Goal: Task Accomplishment & Management: Complete application form

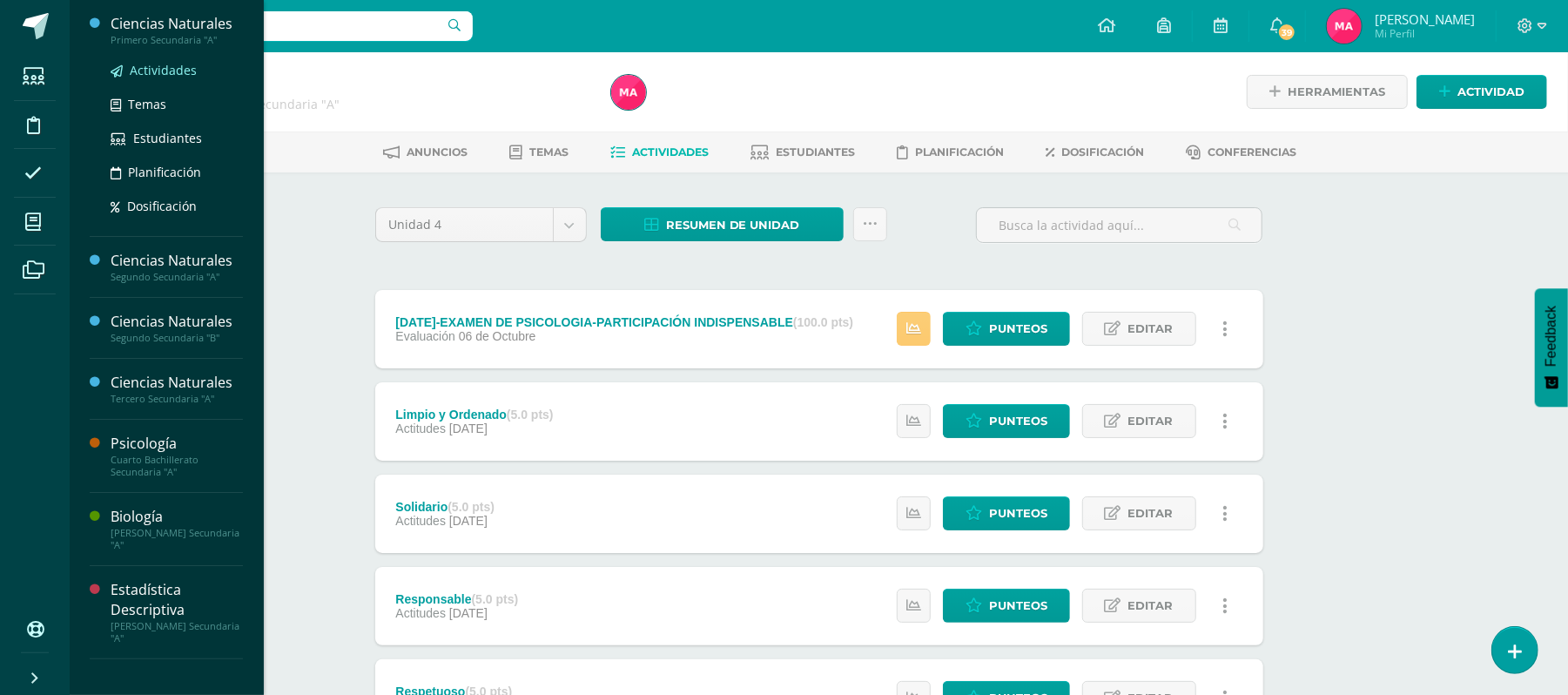
click at [186, 67] on span "Actividades" at bounding box center [163, 70] width 67 height 16
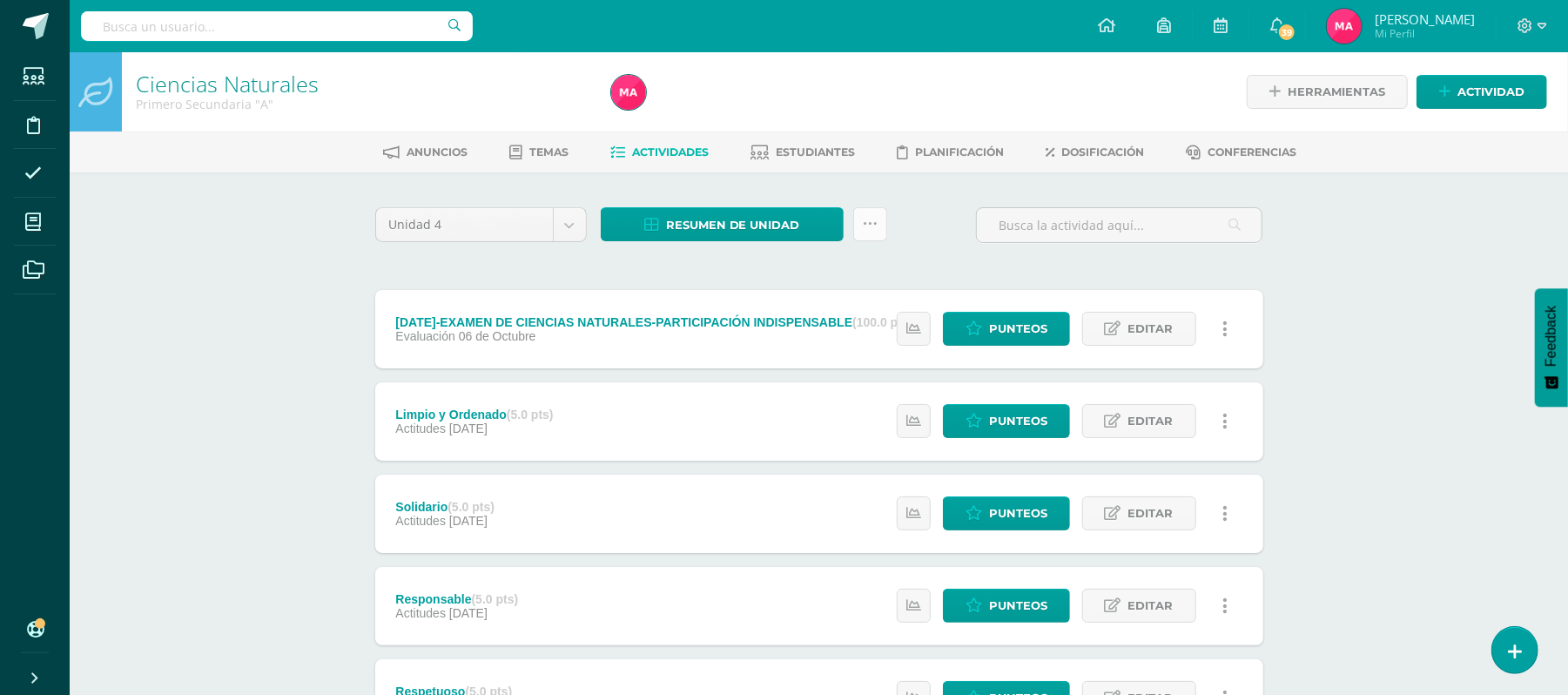
click at [864, 223] on icon at bounding box center [870, 224] width 14 height 14
click at [867, 267] on link "Subir actividades en masa" at bounding box center [826, 278] width 191 height 42
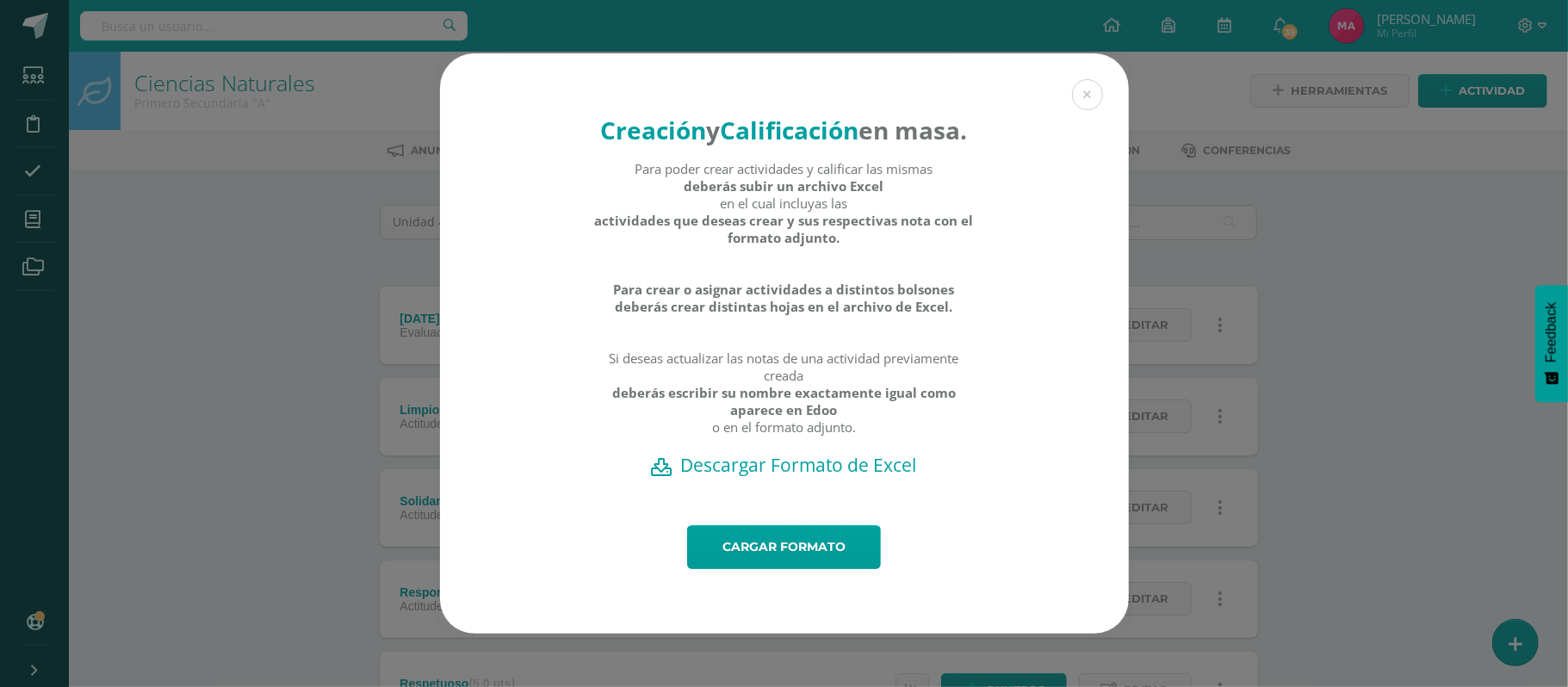
click at [783, 477] on h2 "Descargar Formato de Excel" at bounding box center [784, 465] width 629 height 24
click at [769, 586] on div "Cargar formato" at bounding box center [784, 579] width 689 height 108
click at [761, 569] on link "Cargar formato" at bounding box center [784, 547] width 194 height 44
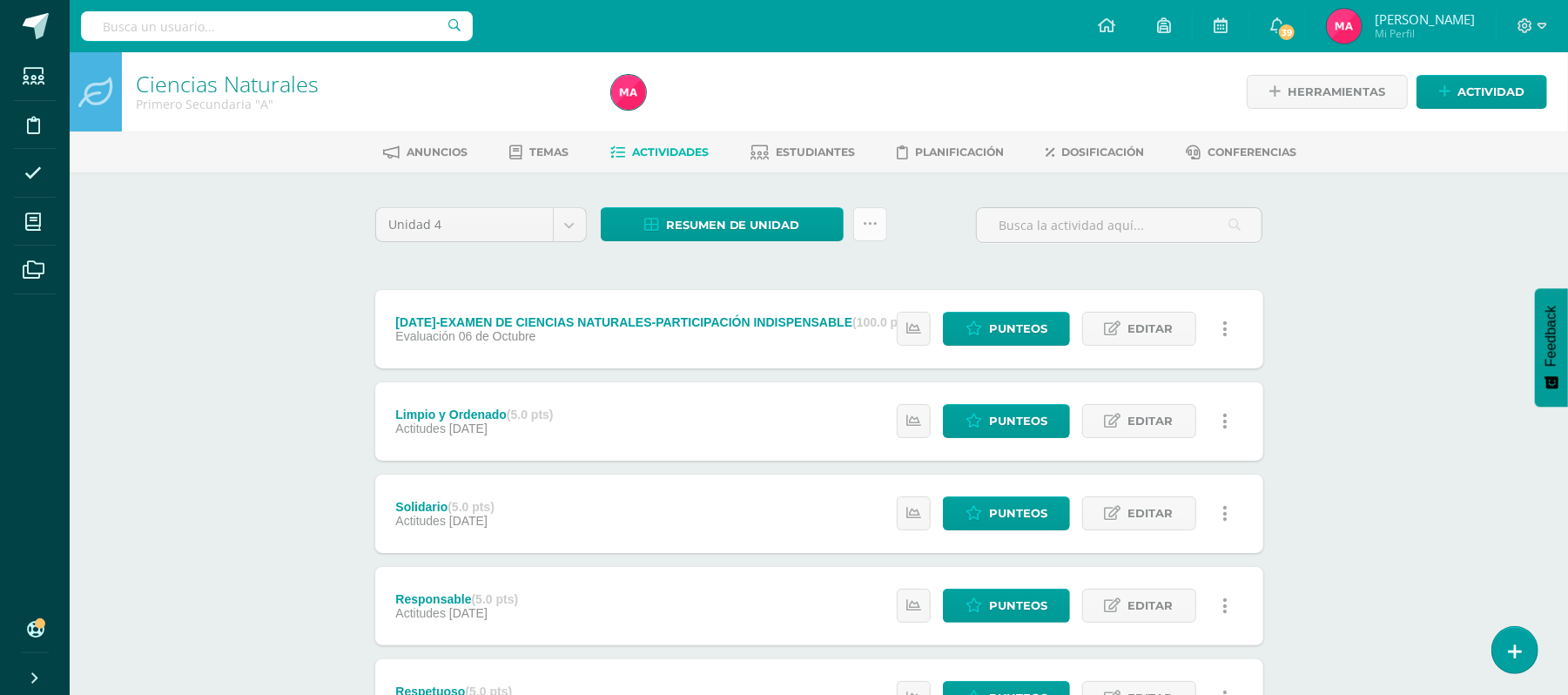
click at [860, 229] on link at bounding box center [870, 224] width 34 height 34
click at [783, 282] on link "Subir actividades en masa" at bounding box center [826, 278] width 191 height 42
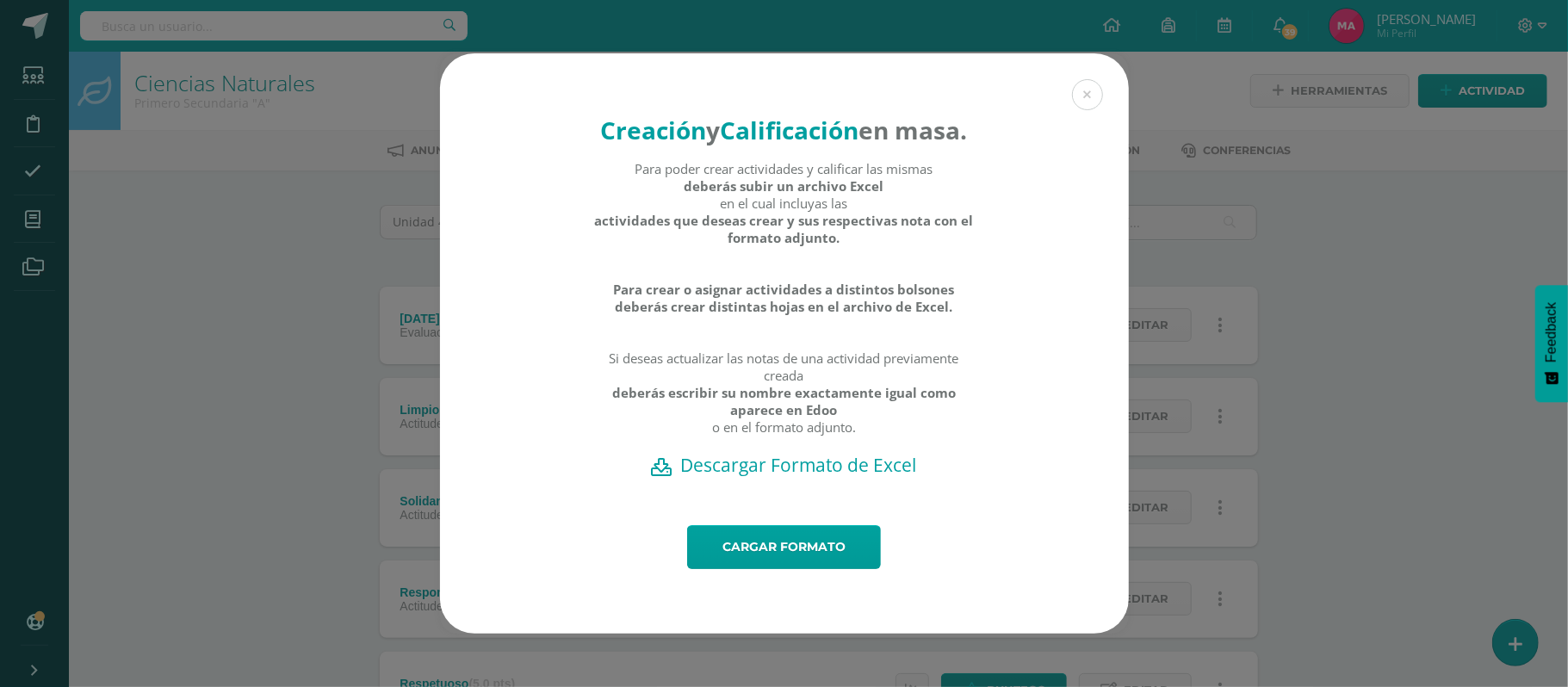
click at [818, 477] on h2 "Descargar Formato de Excel" at bounding box center [784, 465] width 629 height 24
click at [1089, 80] on button at bounding box center [1087, 95] width 31 height 31
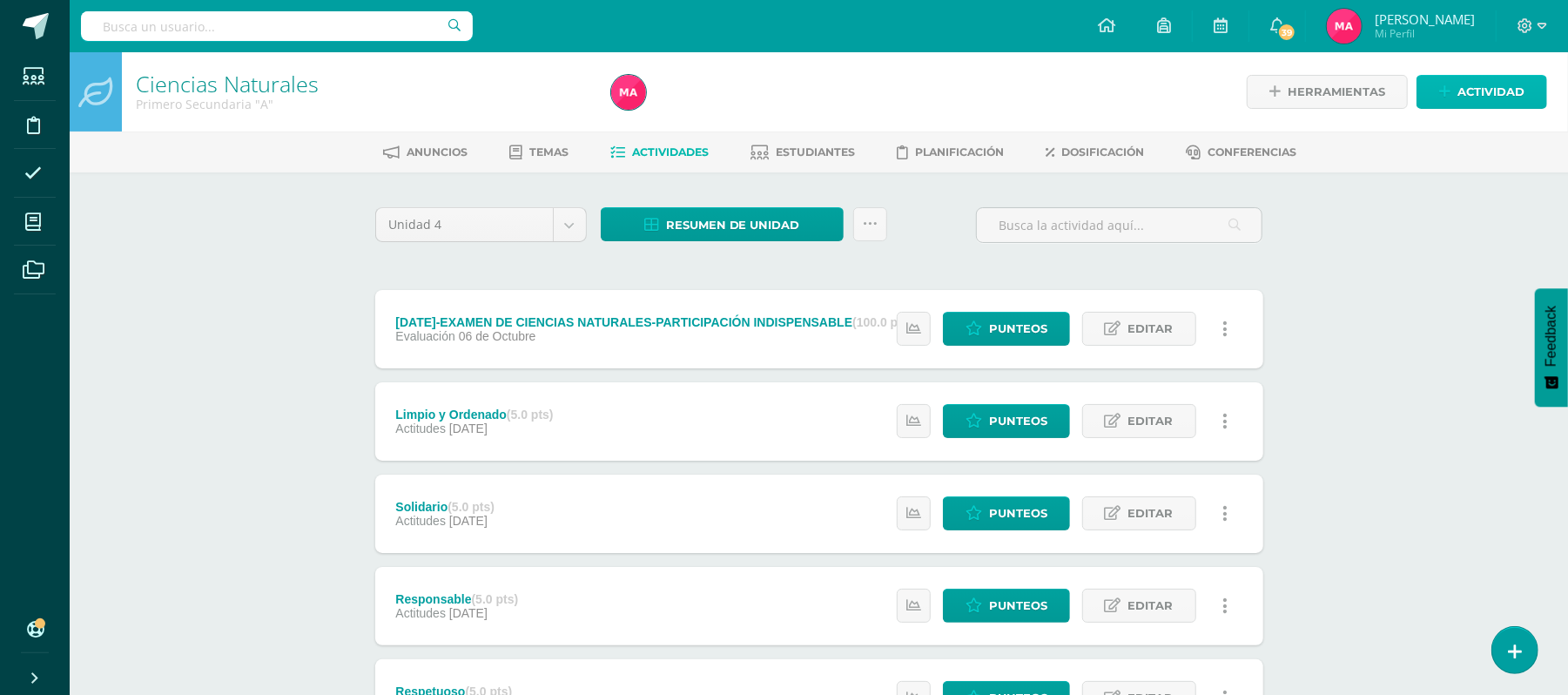
click at [1467, 84] on span "Actividad" at bounding box center [1490, 92] width 67 height 33
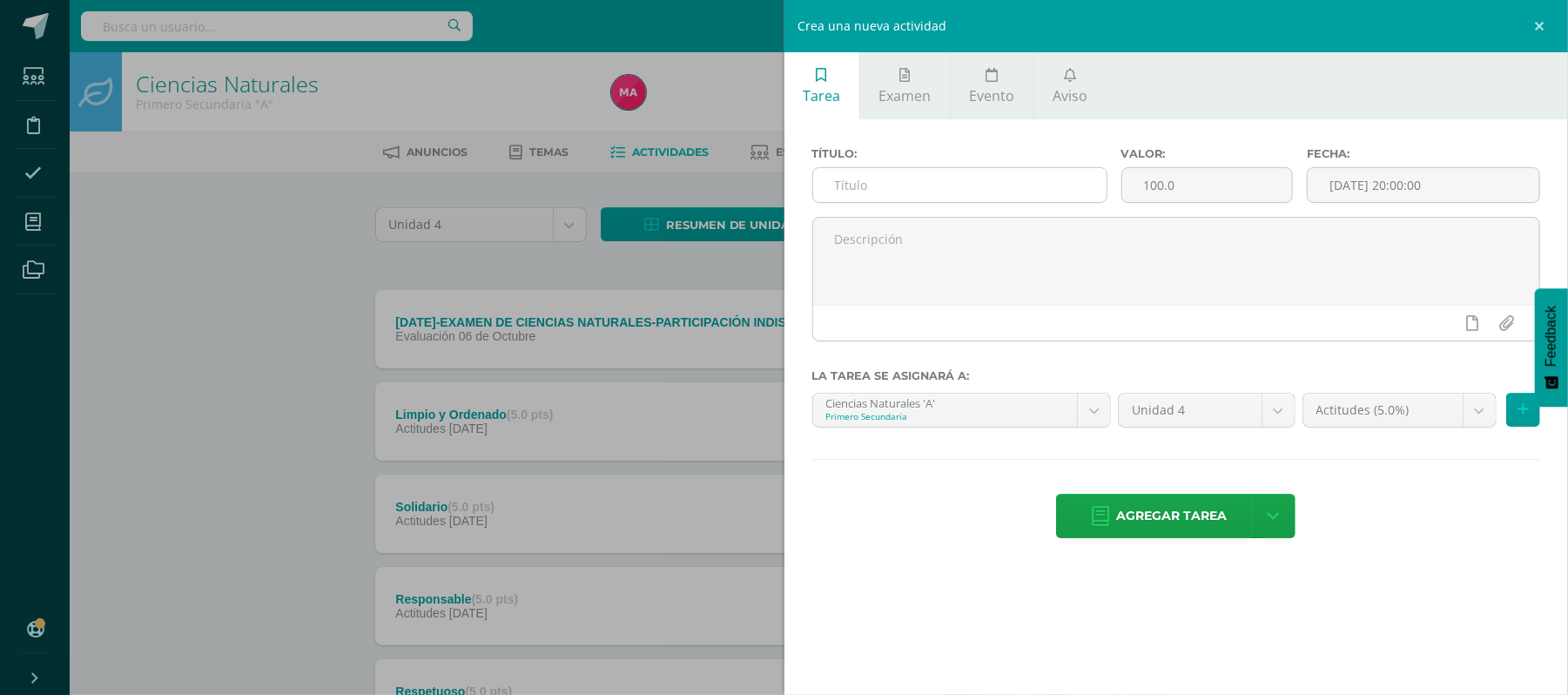
click at [937, 188] on input "text" at bounding box center [959, 185] width 294 height 34
type input "e"
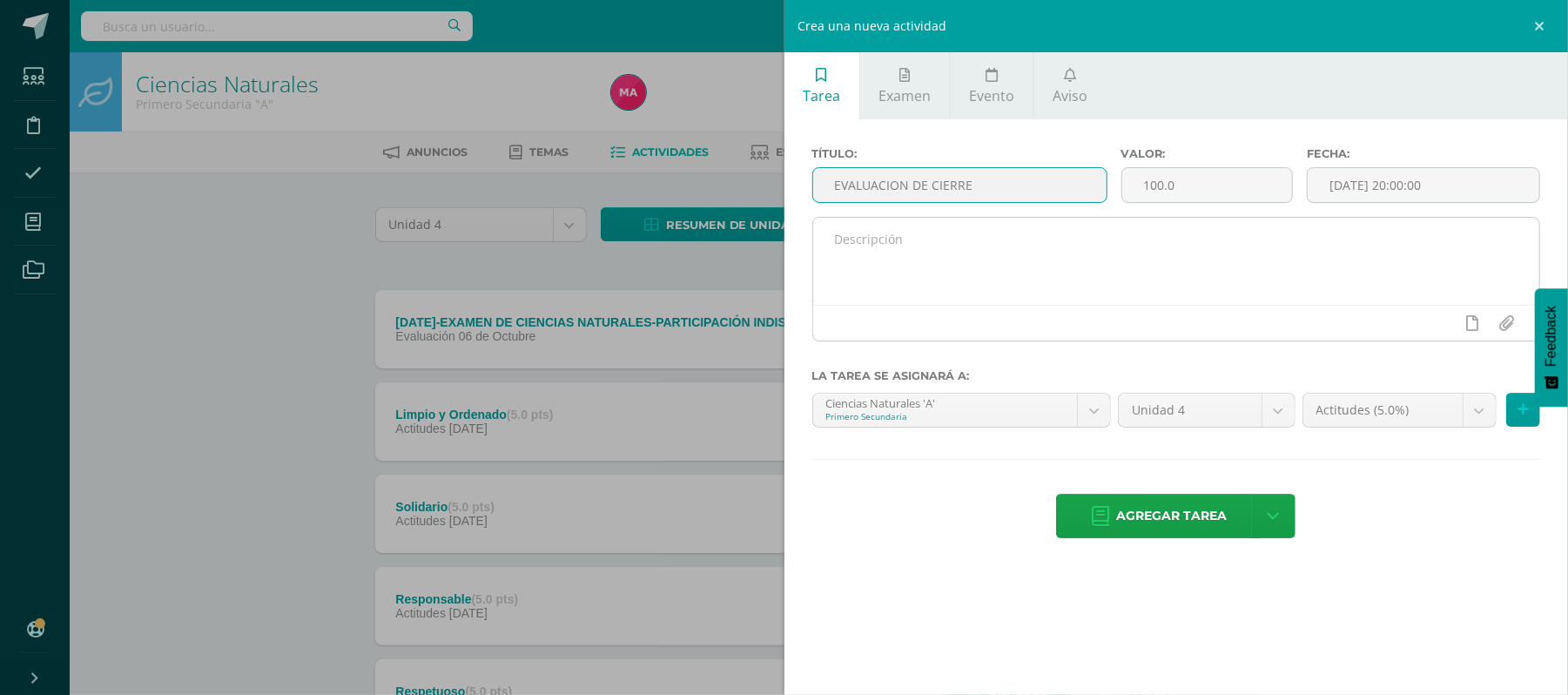
type input "EVALUACION DE CIERRE"
click at [1104, 252] on textarea at bounding box center [1176, 261] width 727 height 87
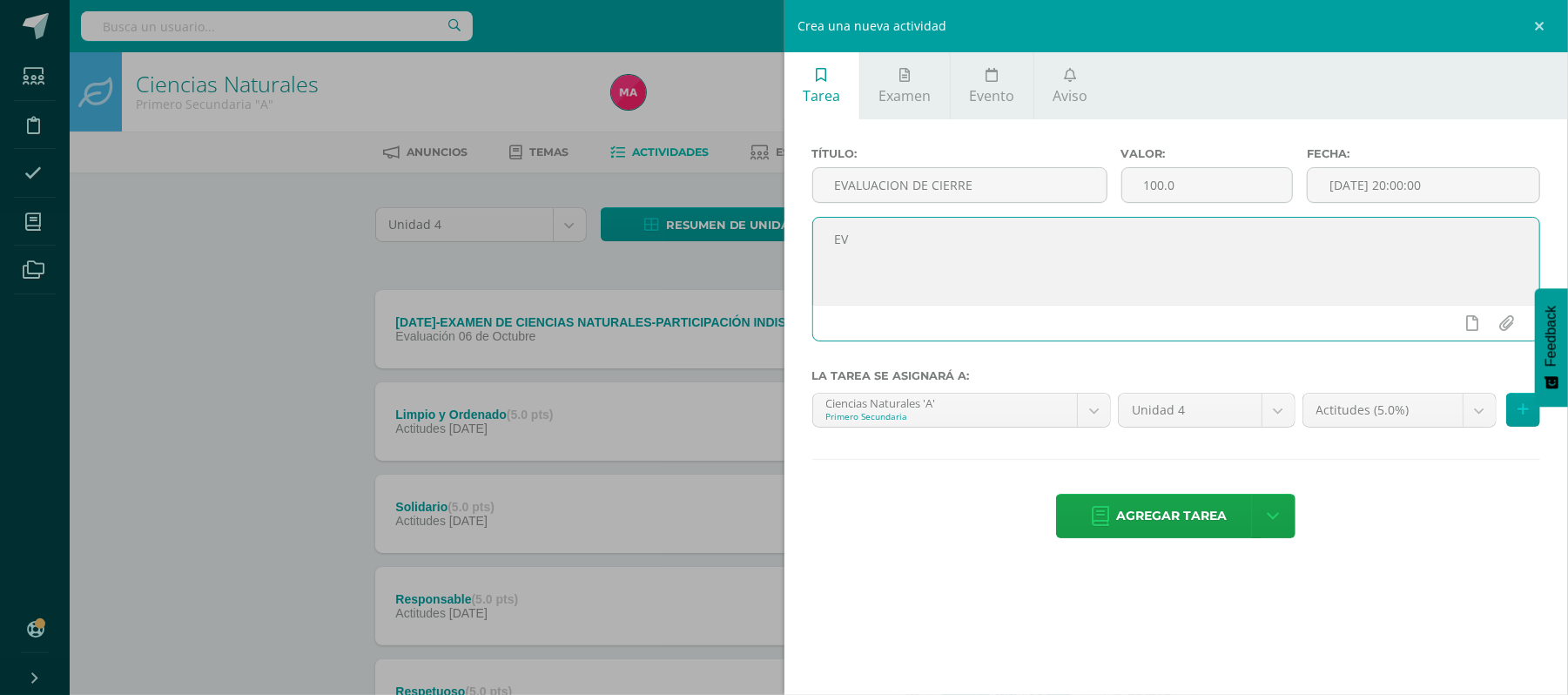
type textarea "E"
type textarea "Evaluación de cierre, participación indispensable"
click at [1485, 411] on body "&#x27;NoneType&#x27; object has no attribute &#x27;maximum_possible_points&#x27…" at bounding box center [784, 654] width 1568 height 1310
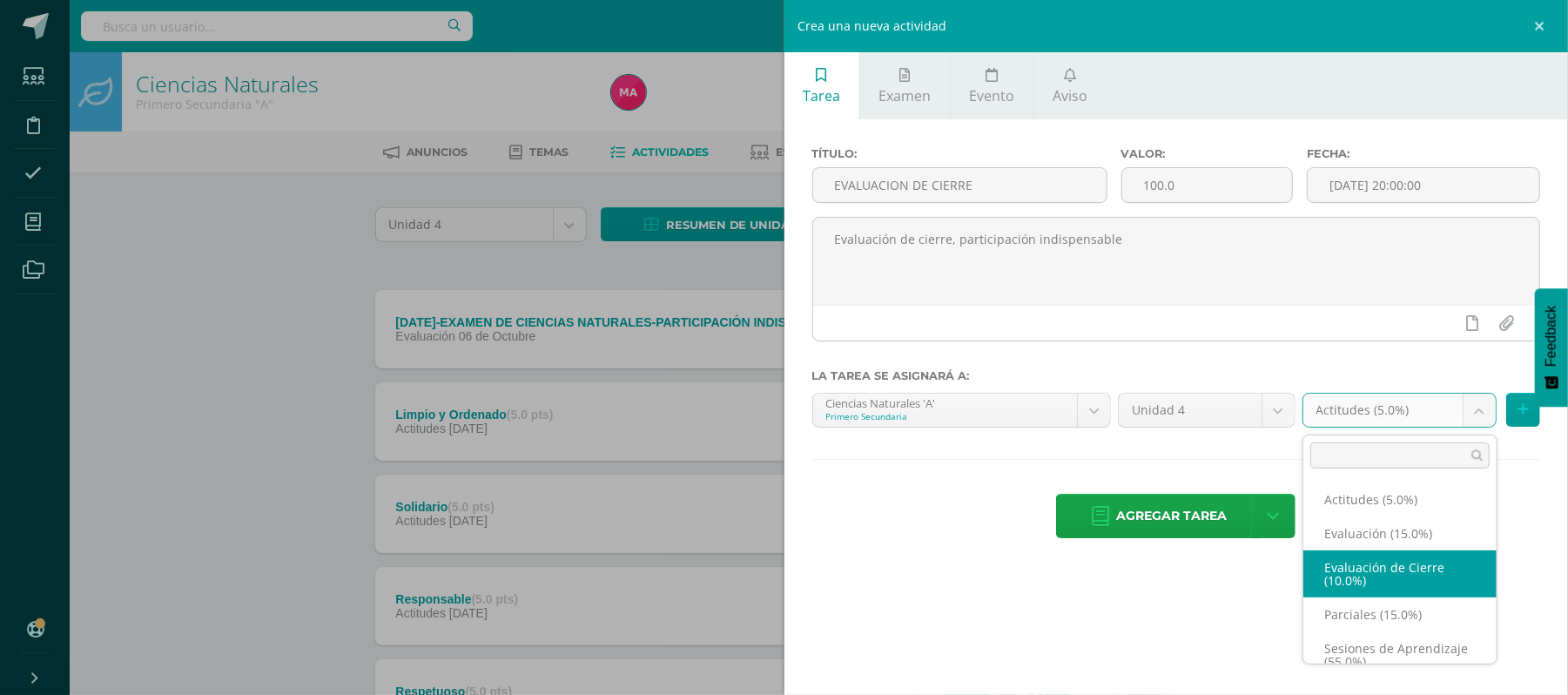
select select "200146"
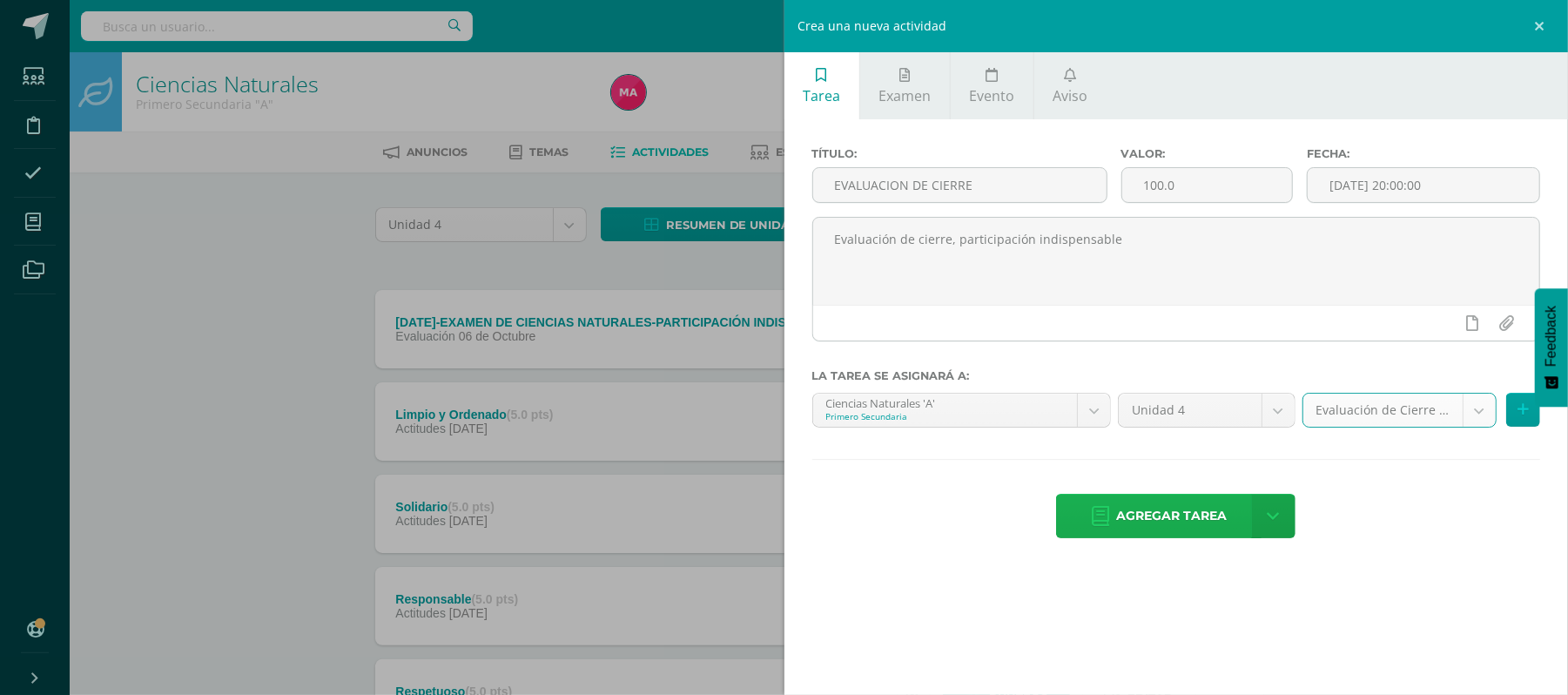
click at [1230, 519] on link "Agregar tarea" at bounding box center [1158, 515] width 205 height 44
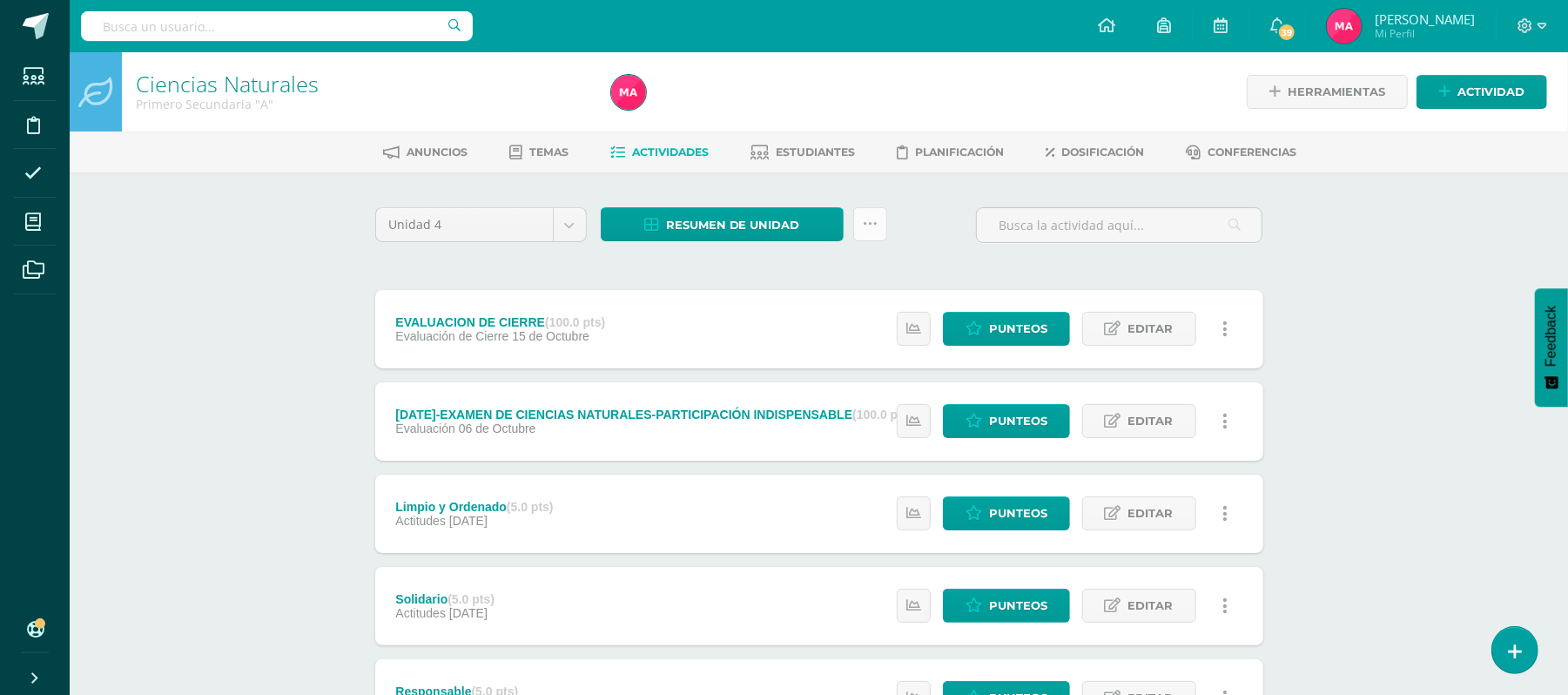
click at [857, 229] on link at bounding box center [870, 224] width 34 height 34
click at [863, 274] on link "Subir actividades en masa" at bounding box center [826, 278] width 191 height 42
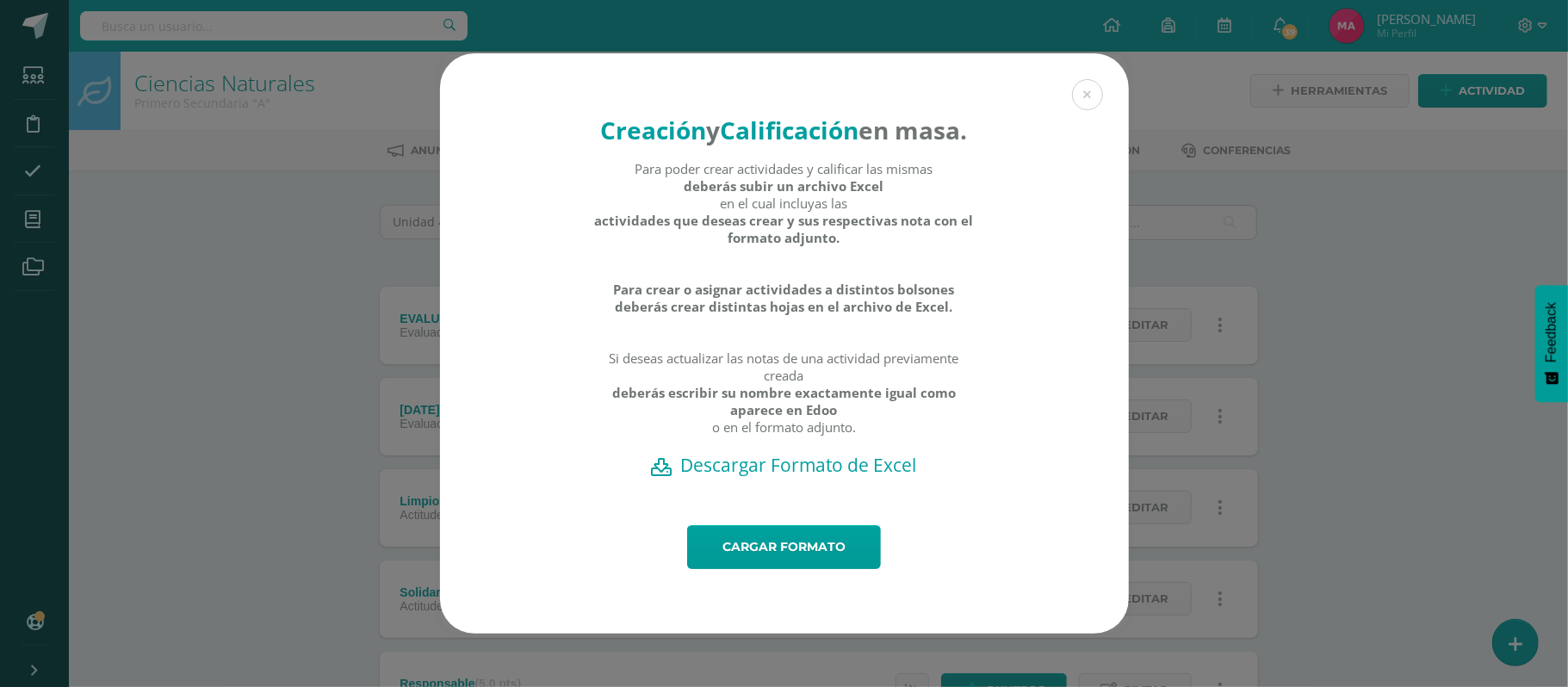
click at [859, 473] on h2 "Descargar Formato de Excel" at bounding box center [784, 465] width 629 height 24
click at [818, 569] on link "Cargar formato" at bounding box center [784, 547] width 194 height 44
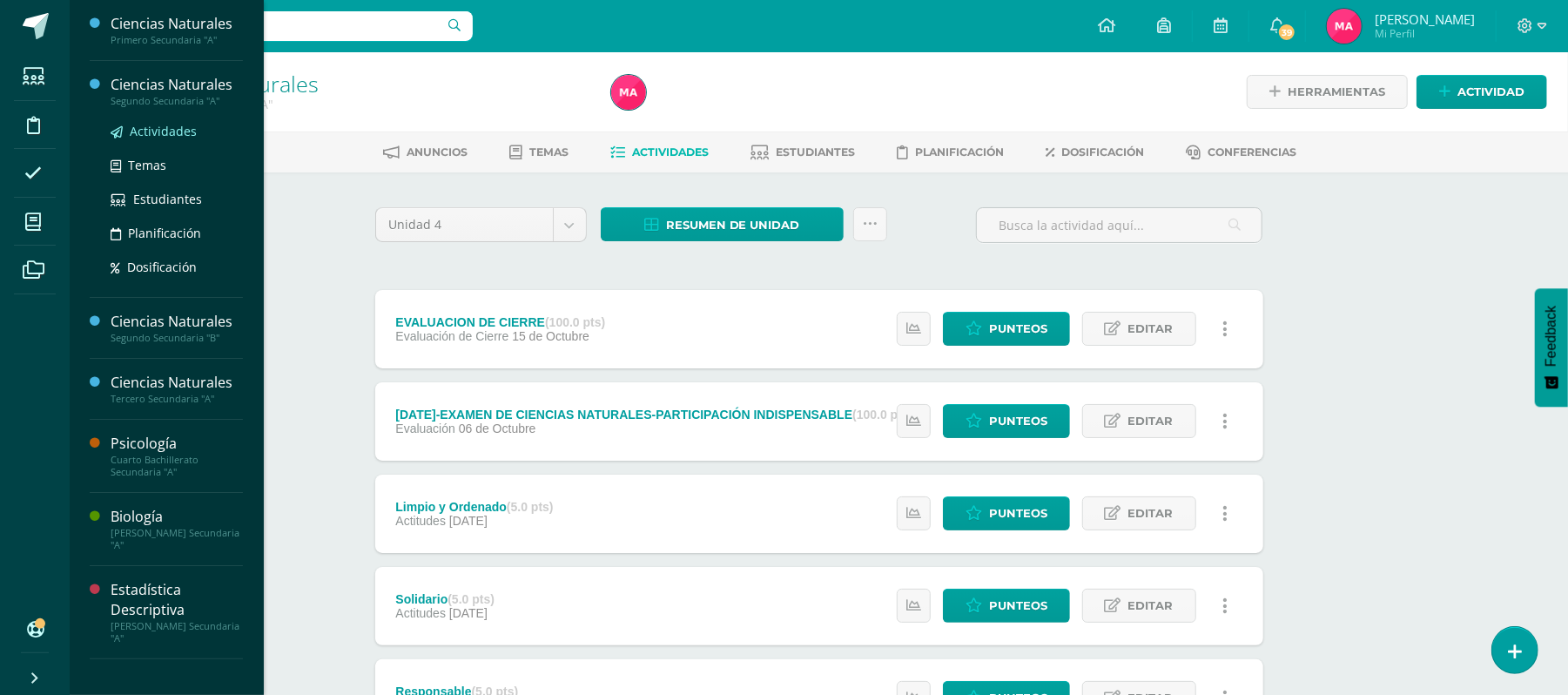
click at [167, 130] on span "Actividades" at bounding box center [163, 131] width 67 height 16
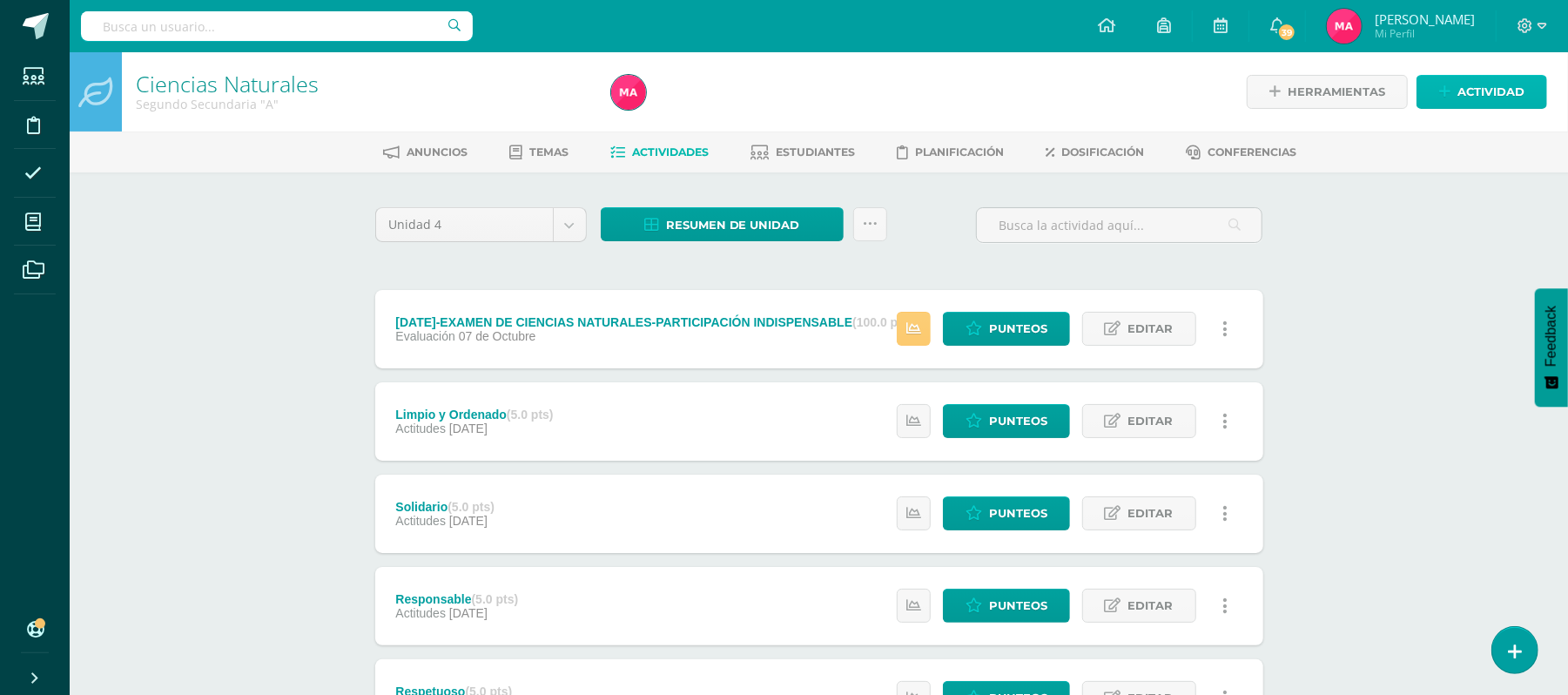
click at [1495, 77] on span "Actividad" at bounding box center [1490, 92] width 67 height 33
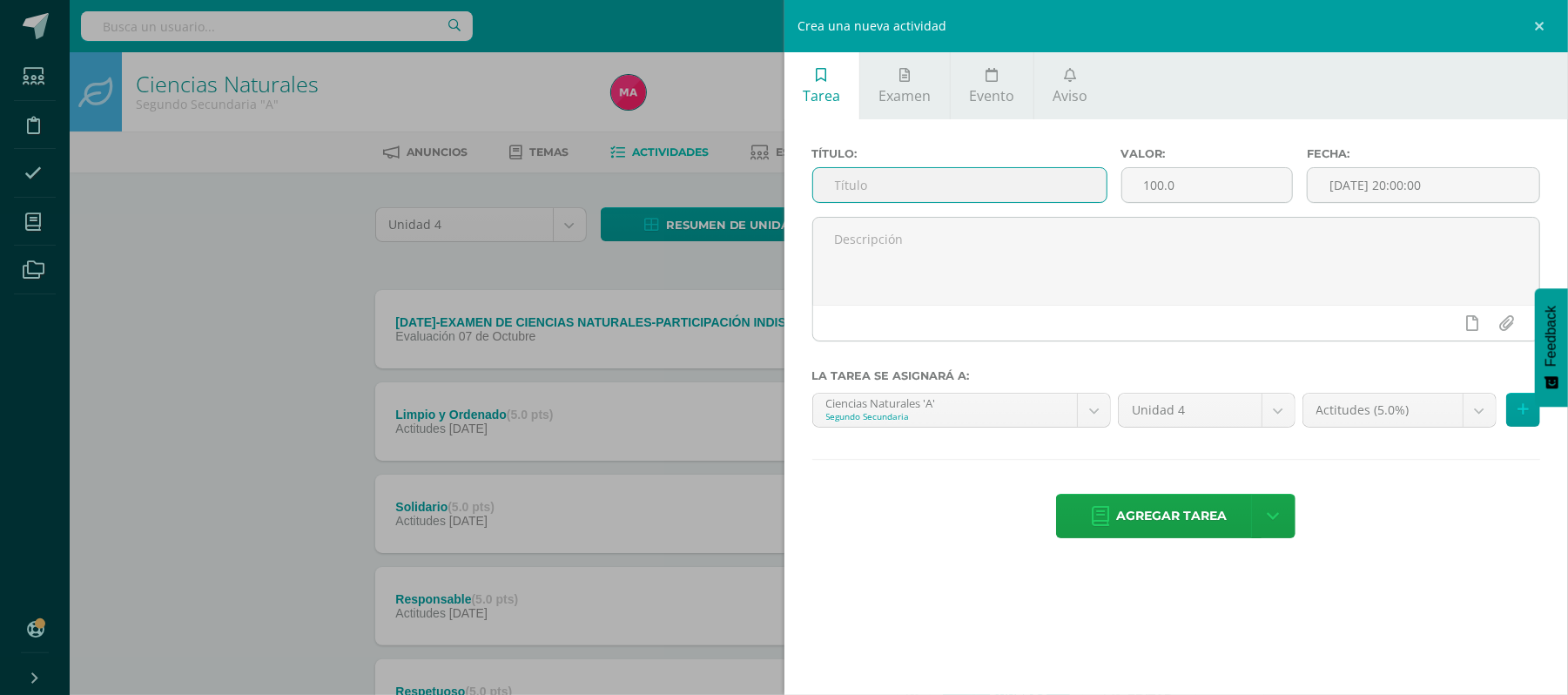
click at [940, 186] on input "text" at bounding box center [959, 185] width 294 height 34
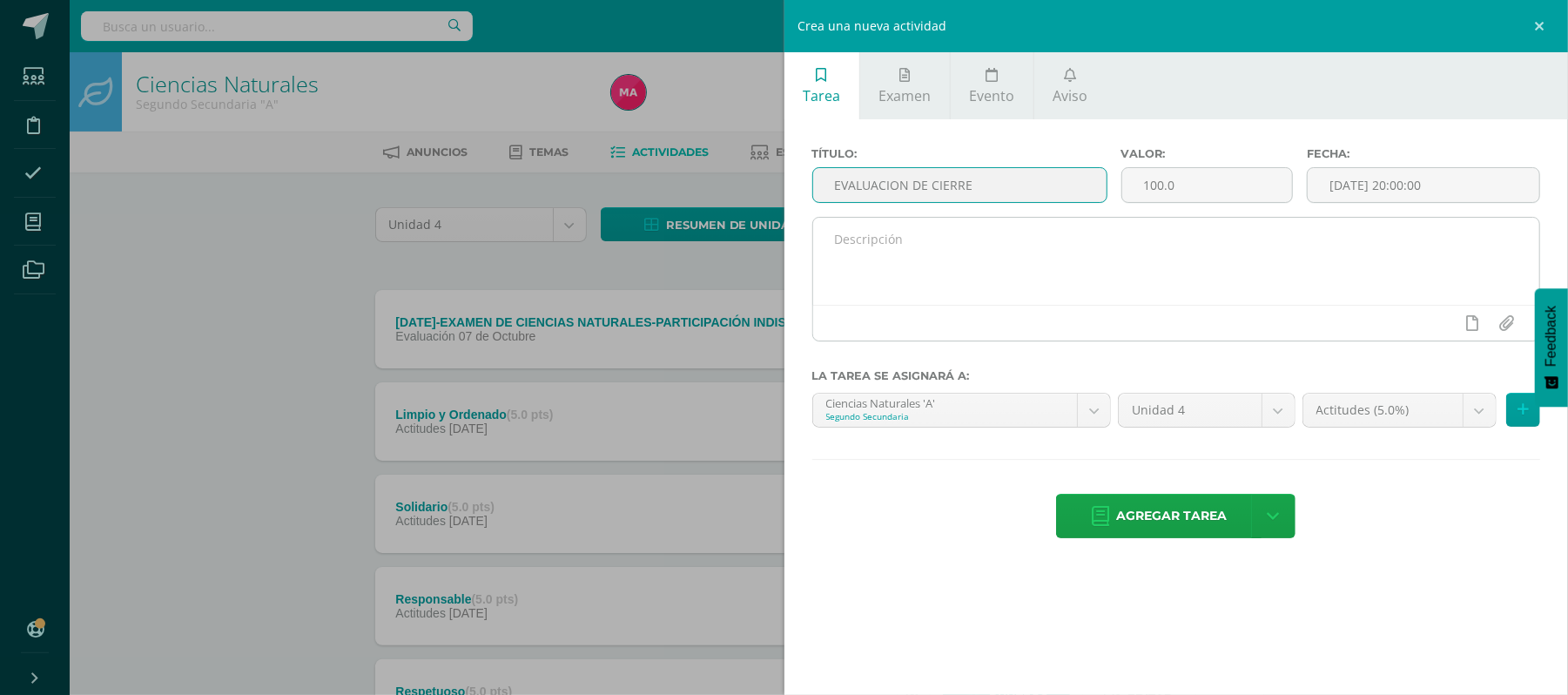
type input "EVALUACION DE CIERRE"
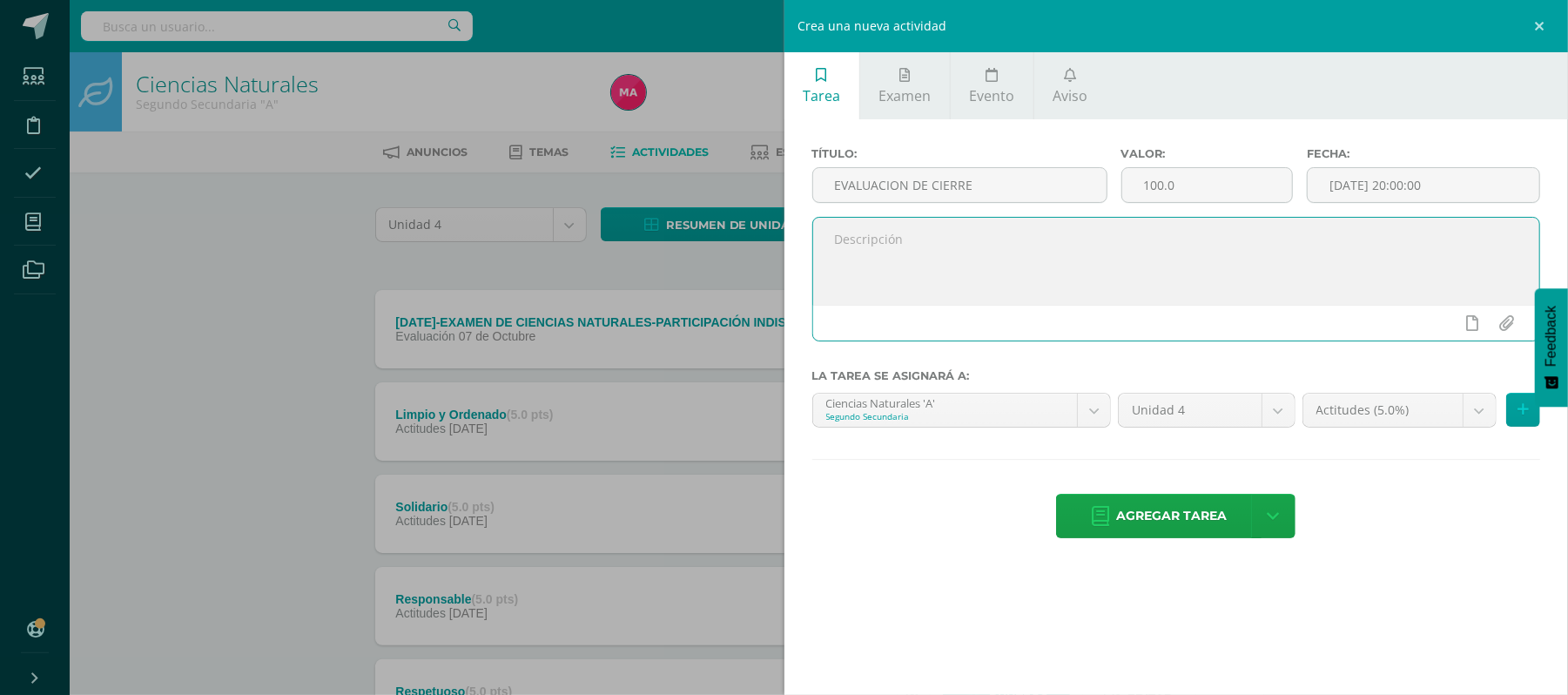
click at [991, 252] on textarea at bounding box center [1176, 261] width 727 height 87
click at [940, 296] on textarea "PARTICIPACION INDISPENSABLE" at bounding box center [1176, 261] width 727 height 87
type textarea "PARTICIPACION INDISPENSABLE"
click at [1487, 397] on body "Estudiantes Disciplina Asistencia Mis cursos Archivos Soporte Ayuda Reportar un…" at bounding box center [784, 654] width 1568 height 1310
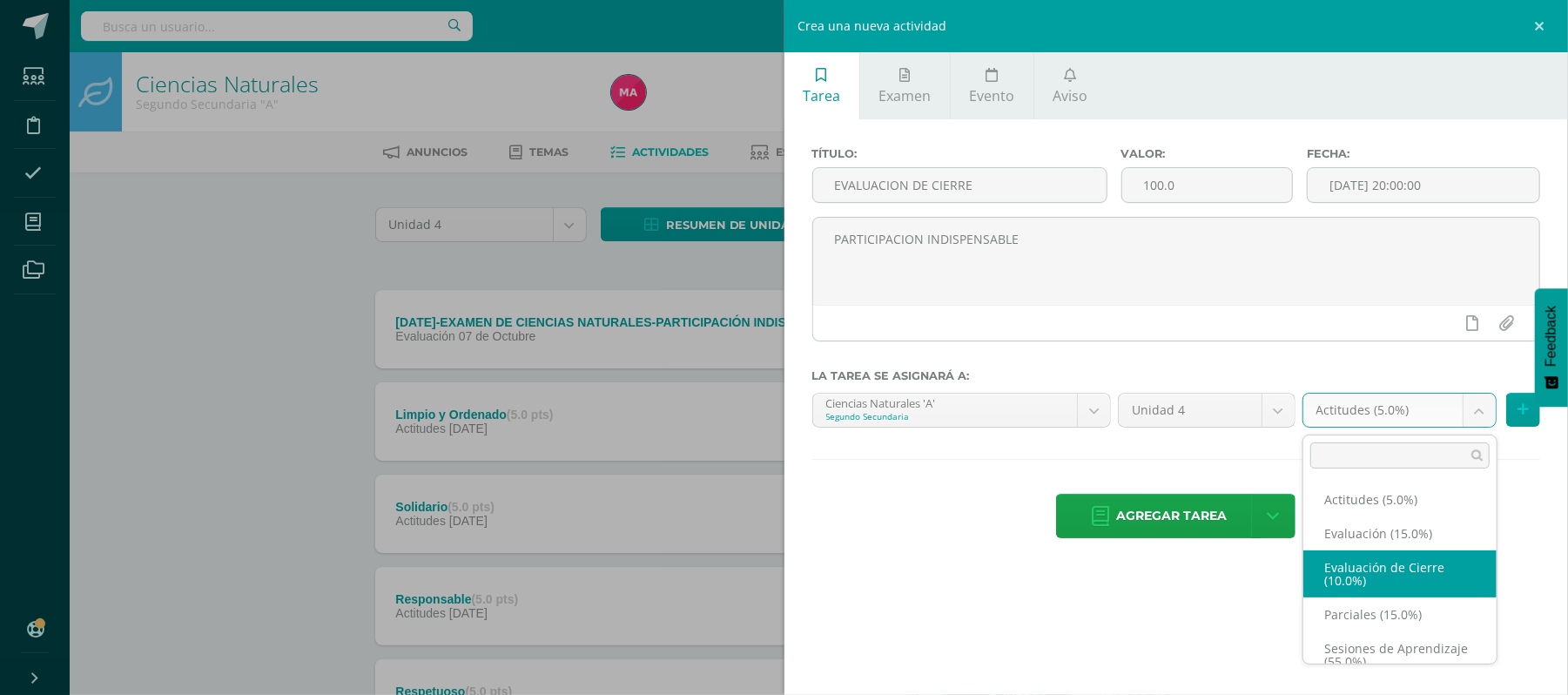
select select "198760"
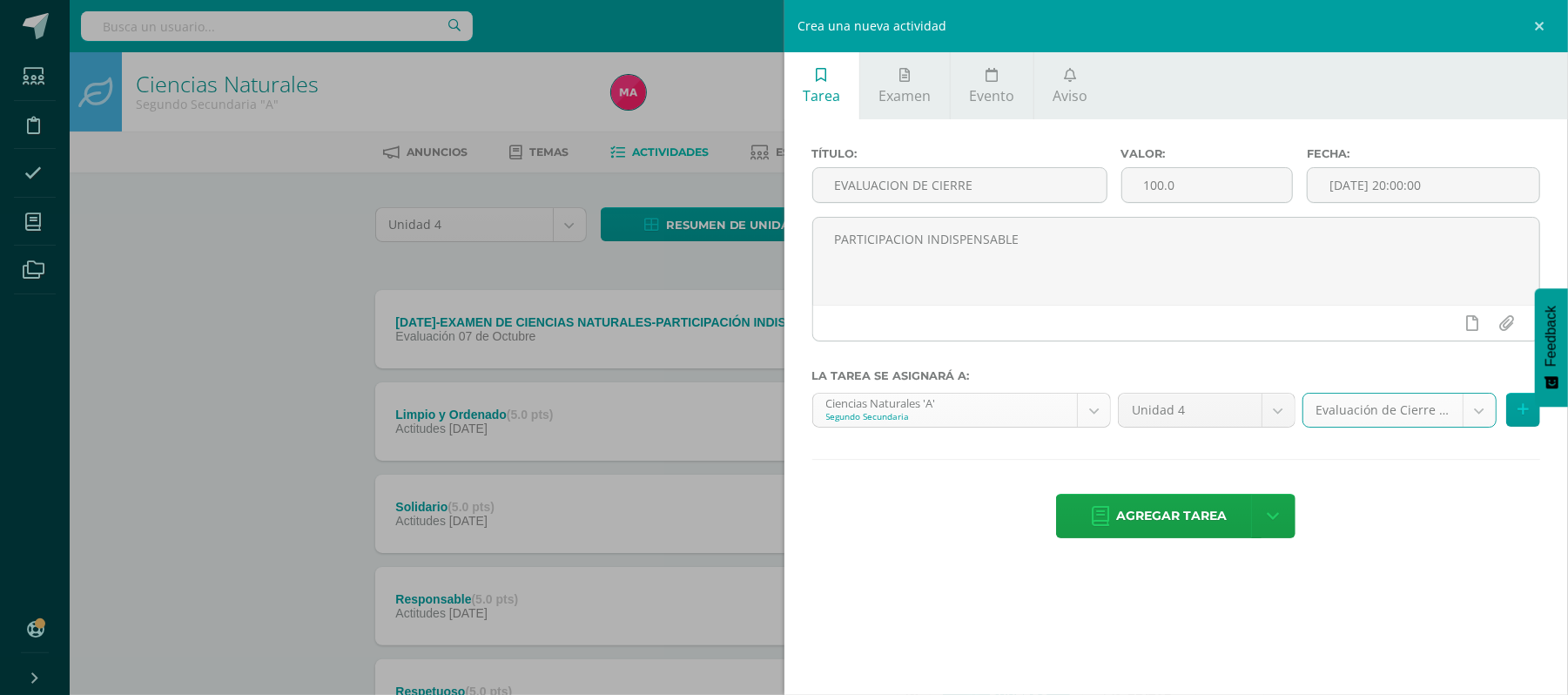
click at [1108, 422] on body "Estudiantes Disciplina Asistencia Mis cursos Archivos Soporte Ayuda Reportar un…" at bounding box center [784, 654] width 1568 height 1310
click at [1526, 413] on icon at bounding box center [1523, 409] width 12 height 14
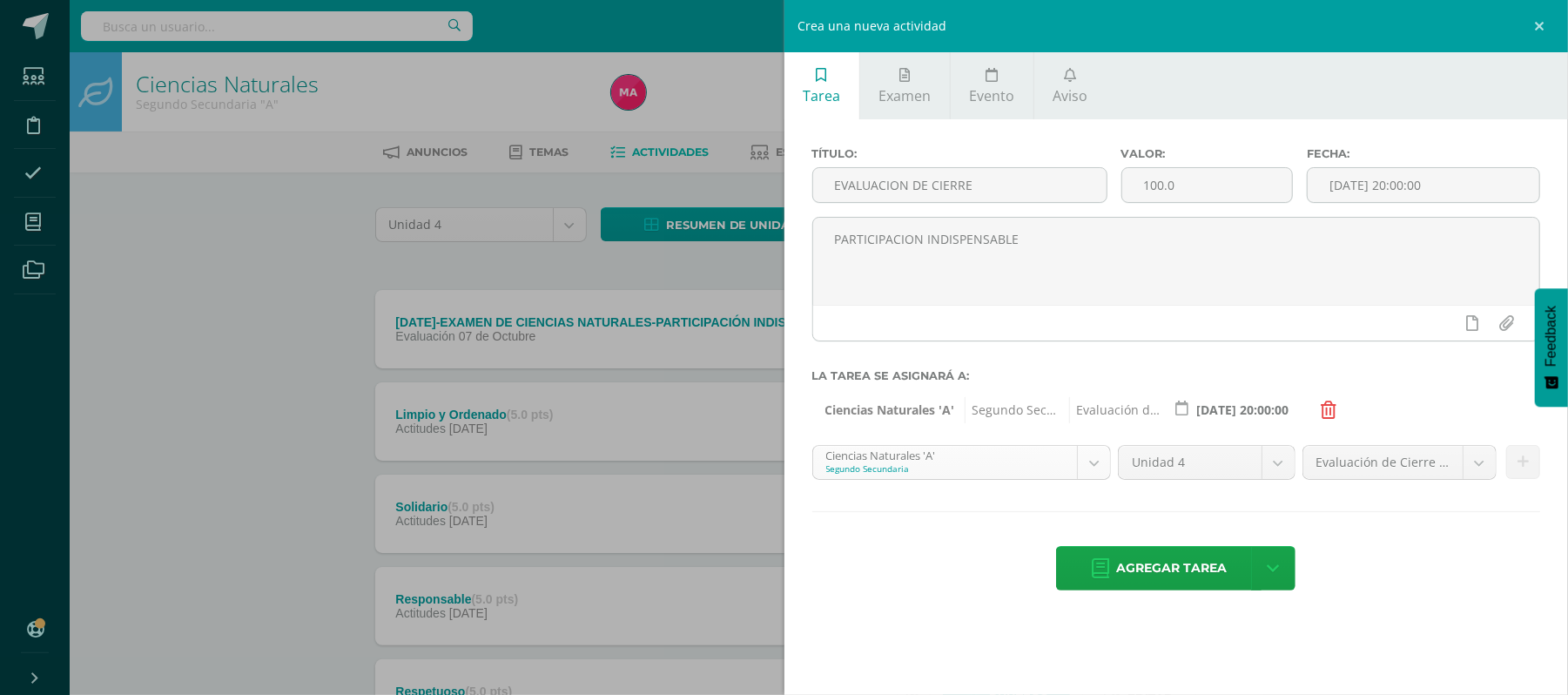
click at [1104, 456] on body "Estudiantes Disciplina Asistencia Mis cursos Archivos Soporte Ayuda Reportar un…" at bounding box center [784, 654] width 1568 height 1310
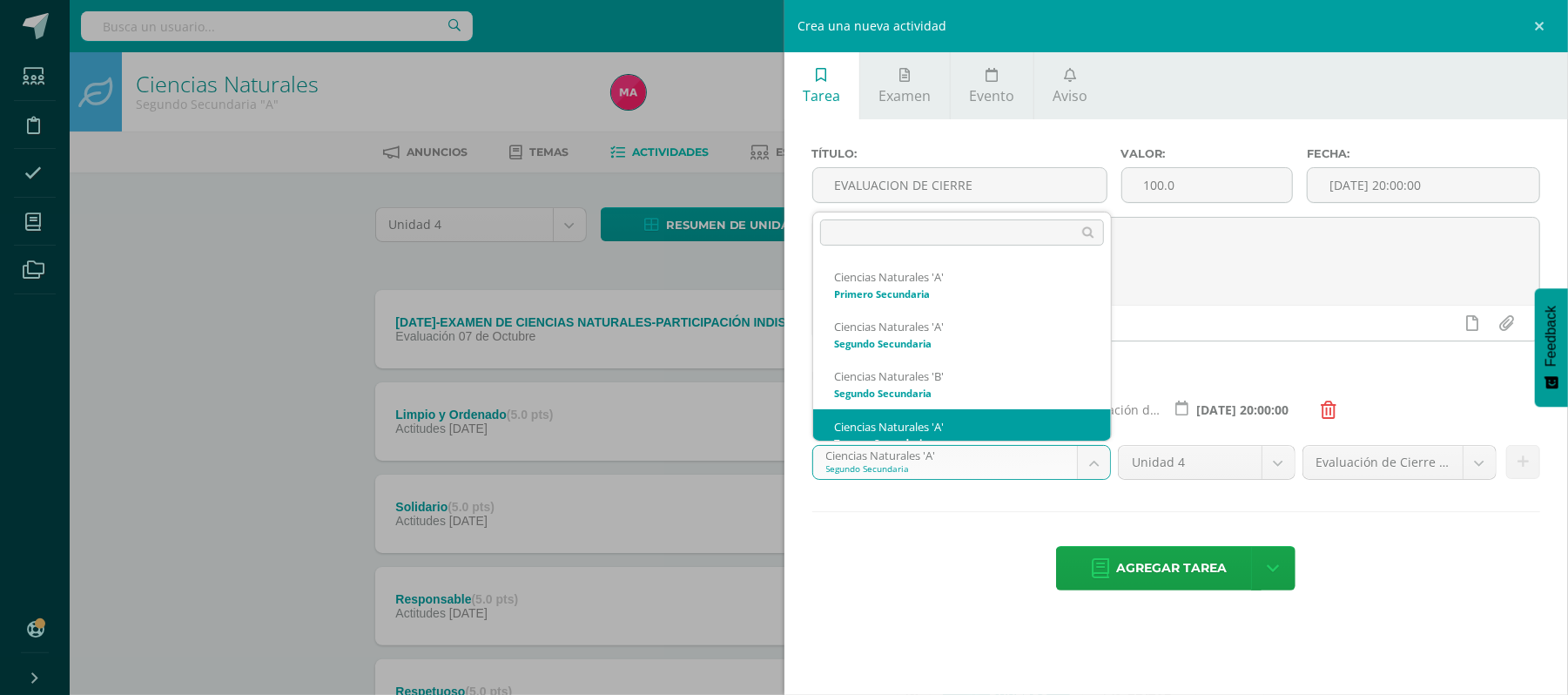
scroll to position [17, 0]
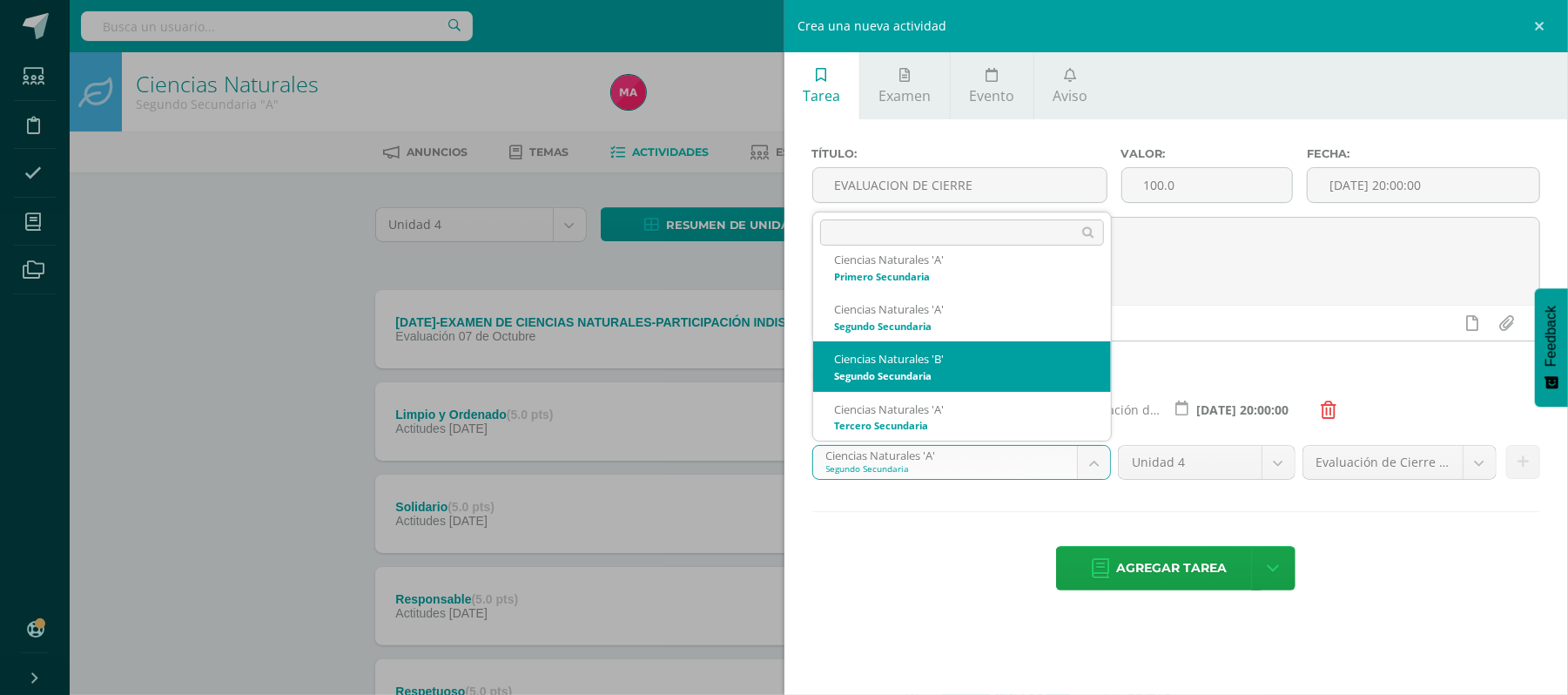
select select "198718"
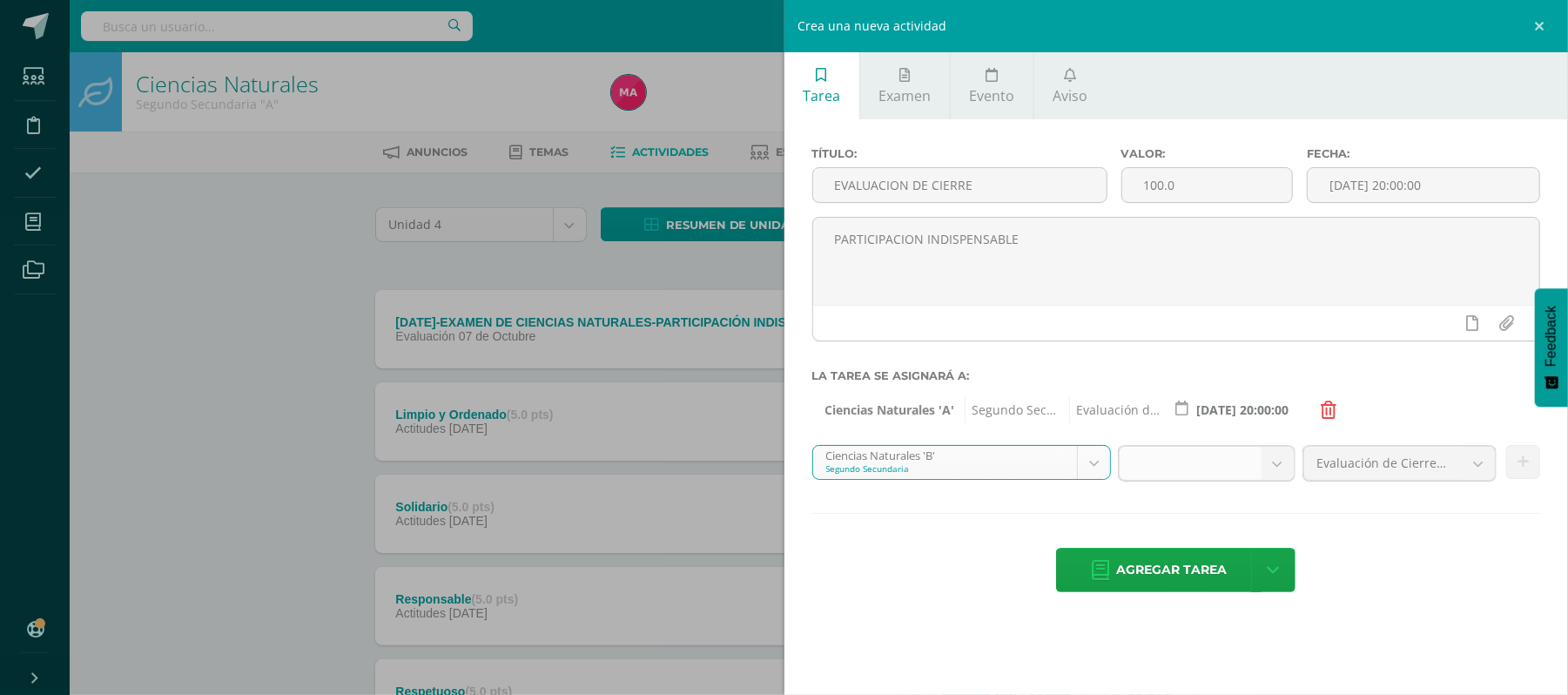
click at [1282, 468] on b at bounding box center [1277, 463] width 33 height 33
click at [1195, 458] on span at bounding box center [1190, 463] width 114 height 33
click at [1517, 468] on icon at bounding box center [1523, 462] width 12 height 14
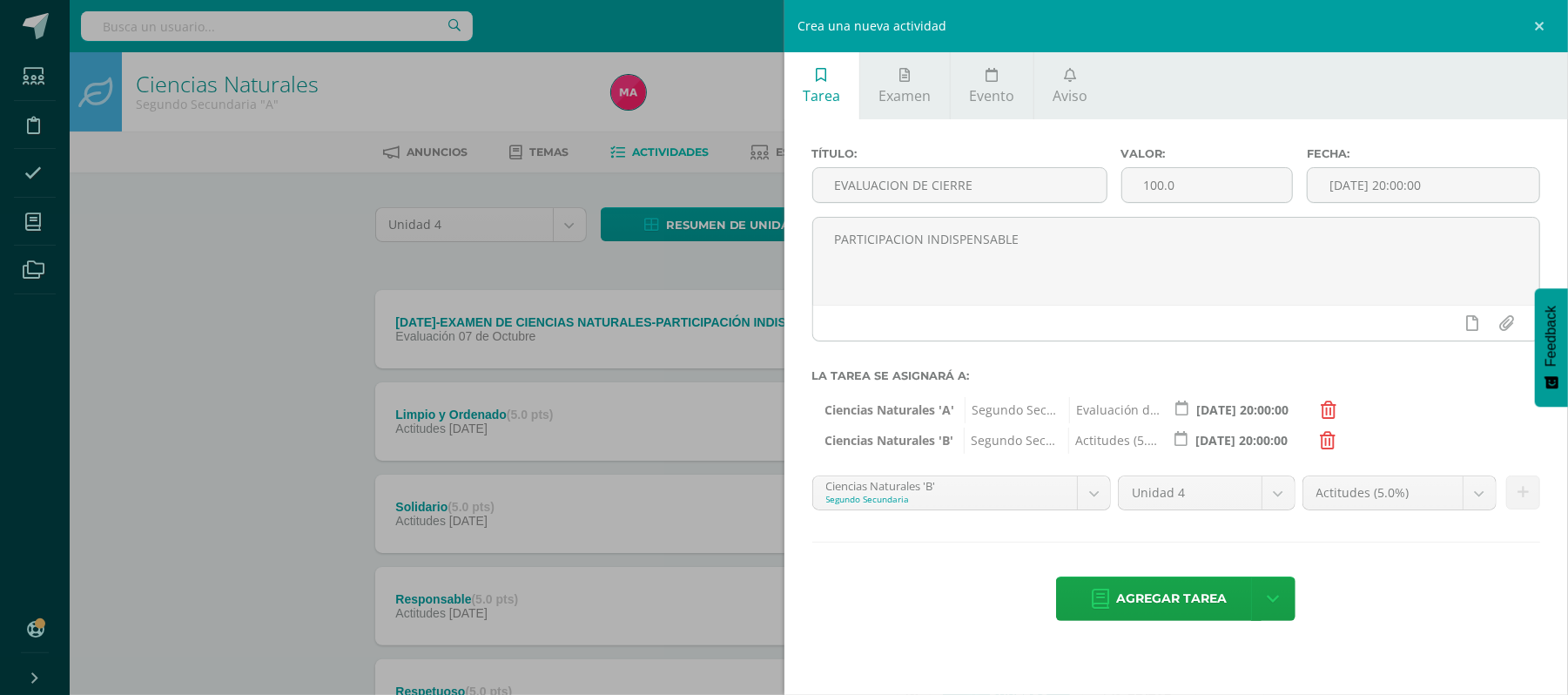
click at [1112, 446] on span "Actitudes (5.0%)" at bounding box center [1115, 440] width 95 height 26
click at [1003, 439] on span "Segundo Secundaria" at bounding box center [1011, 440] width 95 height 26
click at [1186, 445] on icon at bounding box center [1181, 439] width 13 height 14
click at [1325, 437] on icon at bounding box center [1328, 440] width 15 height 17
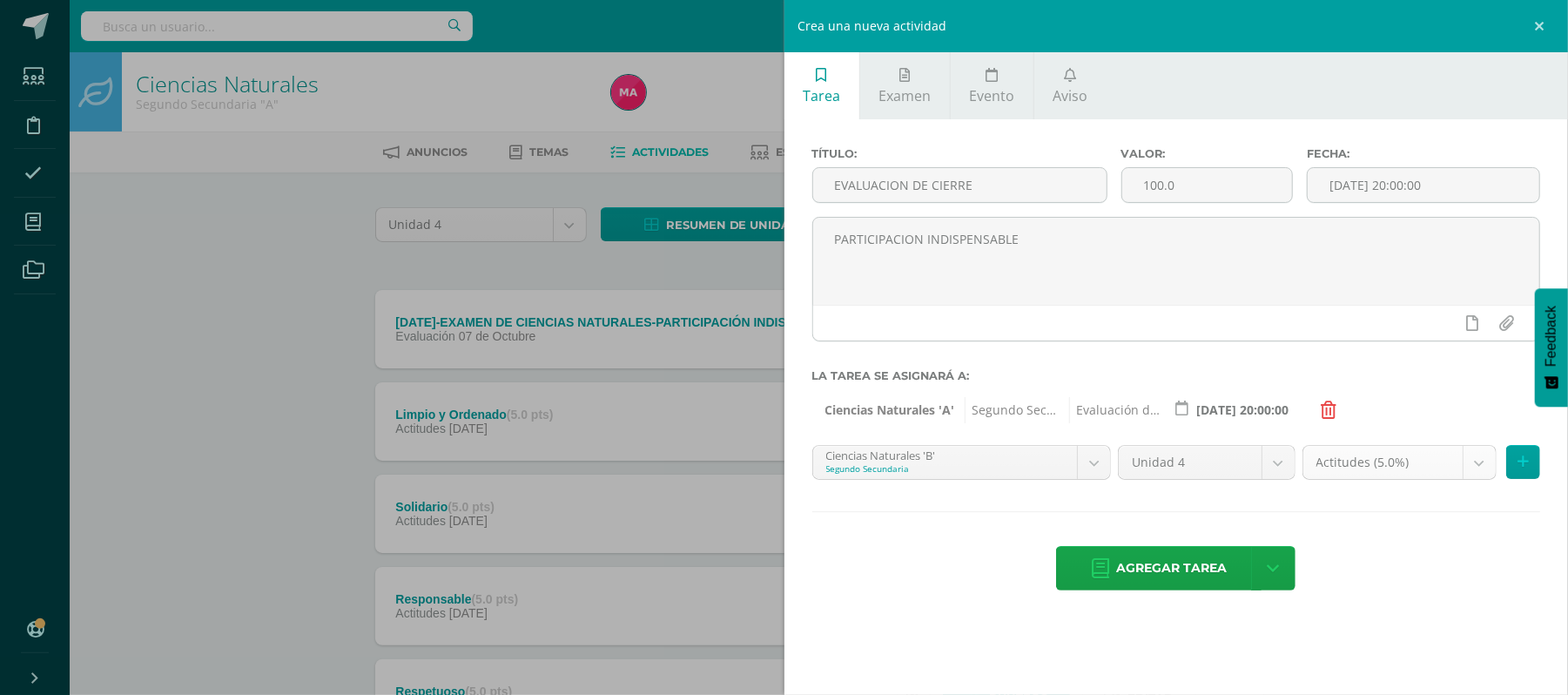
click at [1477, 464] on body "Estudiantes Disciplina Asistencia Mis cursos Archivos Soporte Ayuda Reportar un…" at bounding box center [784, 654] width 1568 height 1310
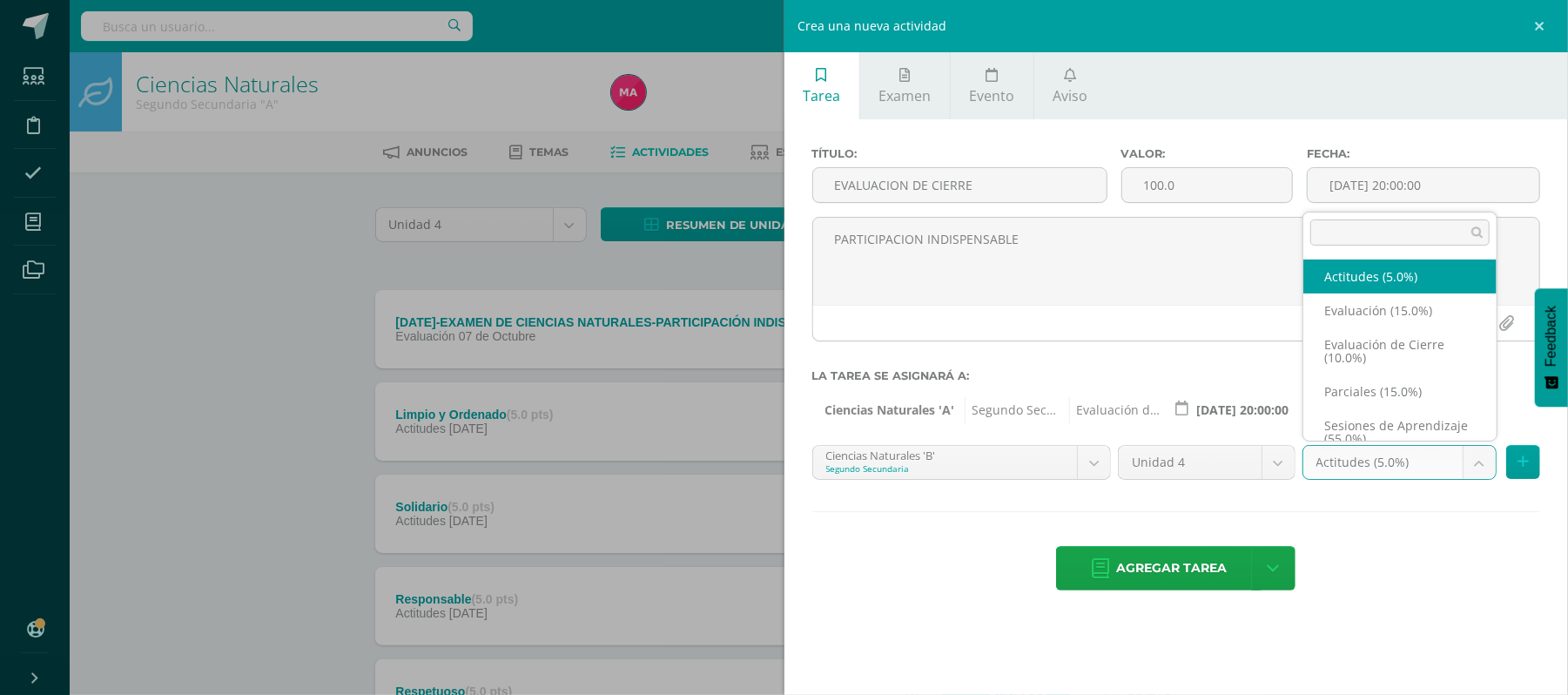
scroll to position [14, 0]
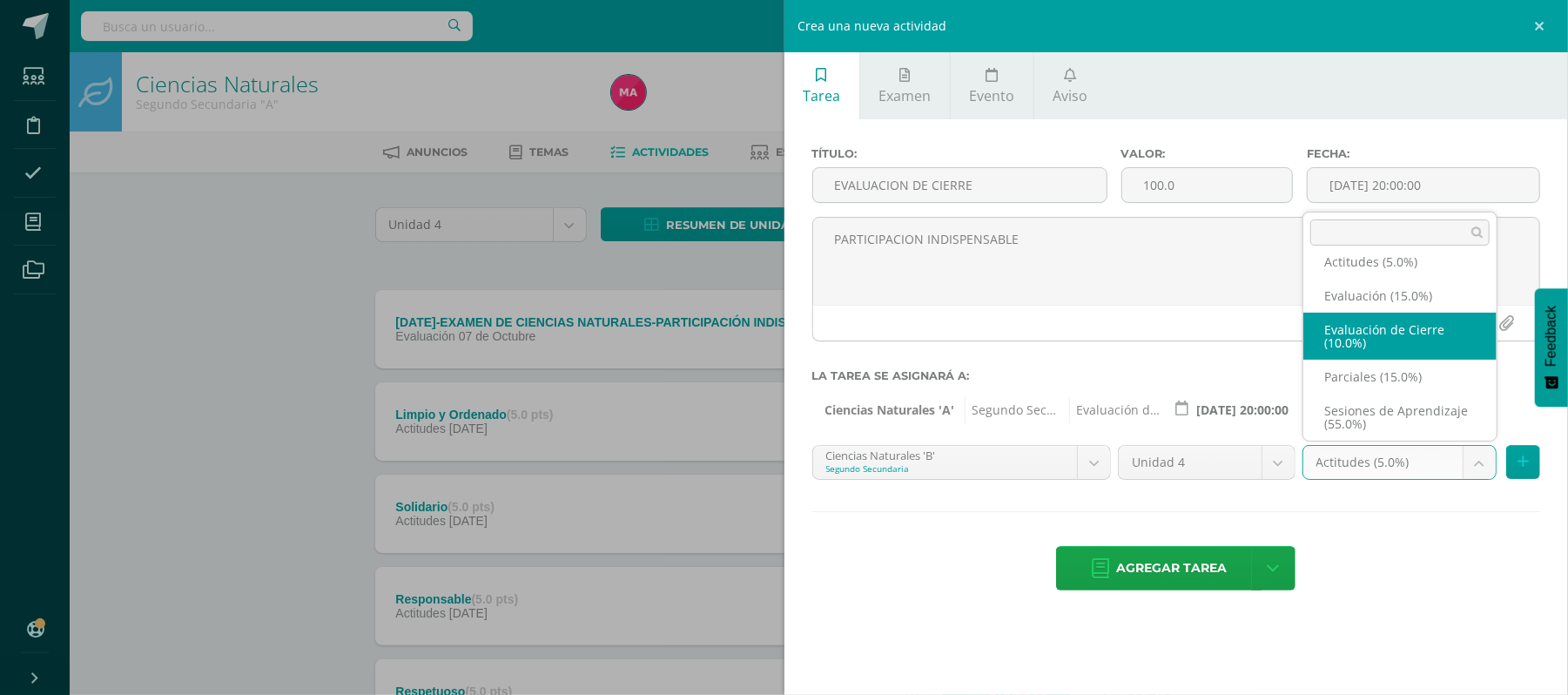
select select "198738"
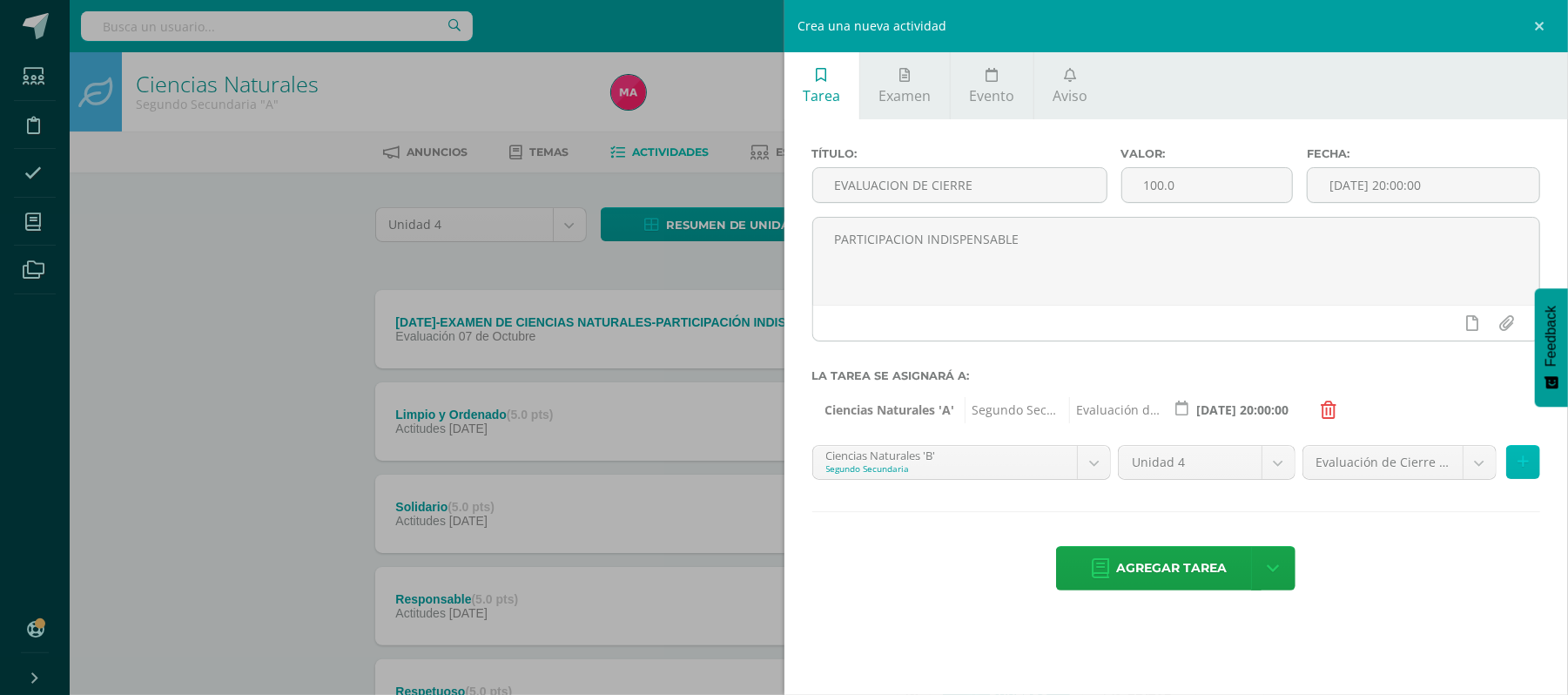
click at [1520, 456] on icon at bounding box center [1523, 462] width 12 height 14
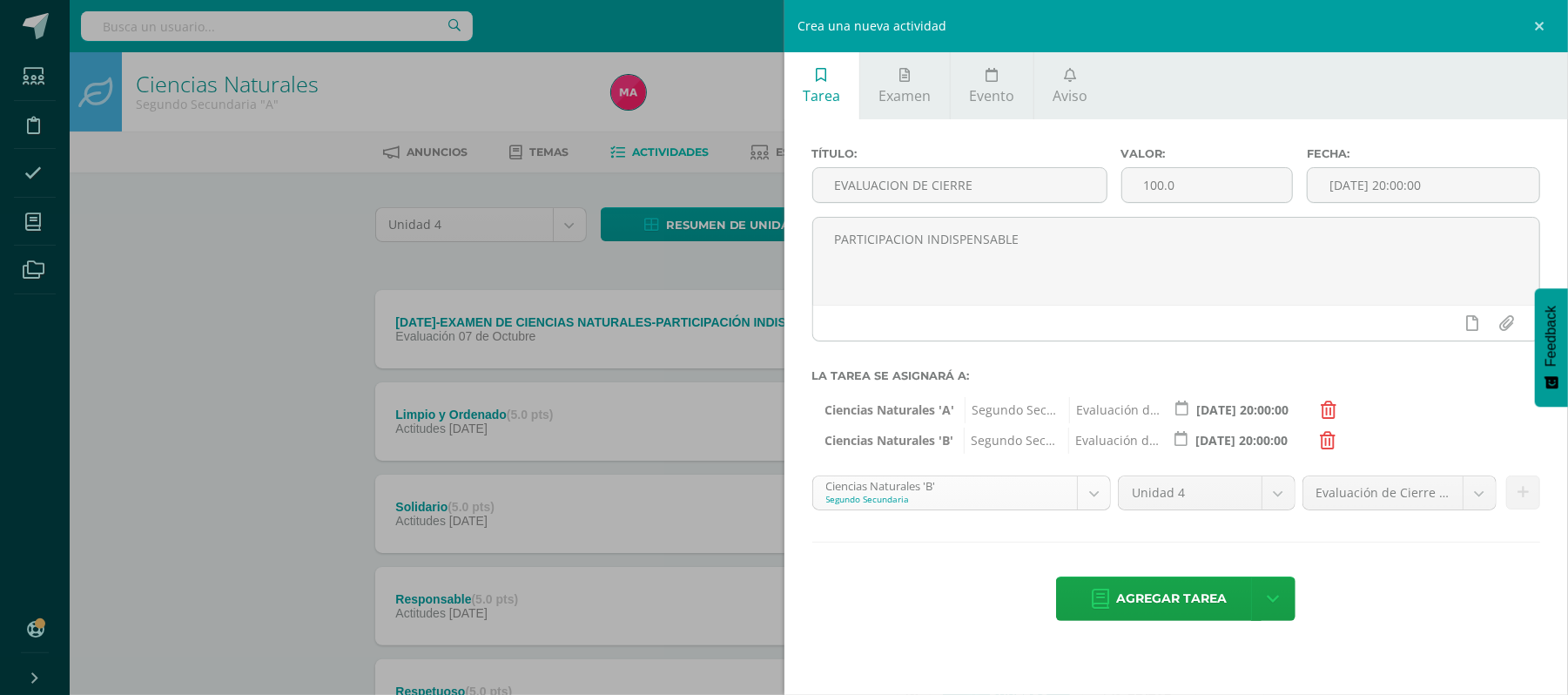
click at [1094, 486] on body "Estudiantes Disciplina Asistencia Mis cursos Archivos Soporte Ayuda Reportar un…" at bounding box center [784, 654] width 1568 height 1310
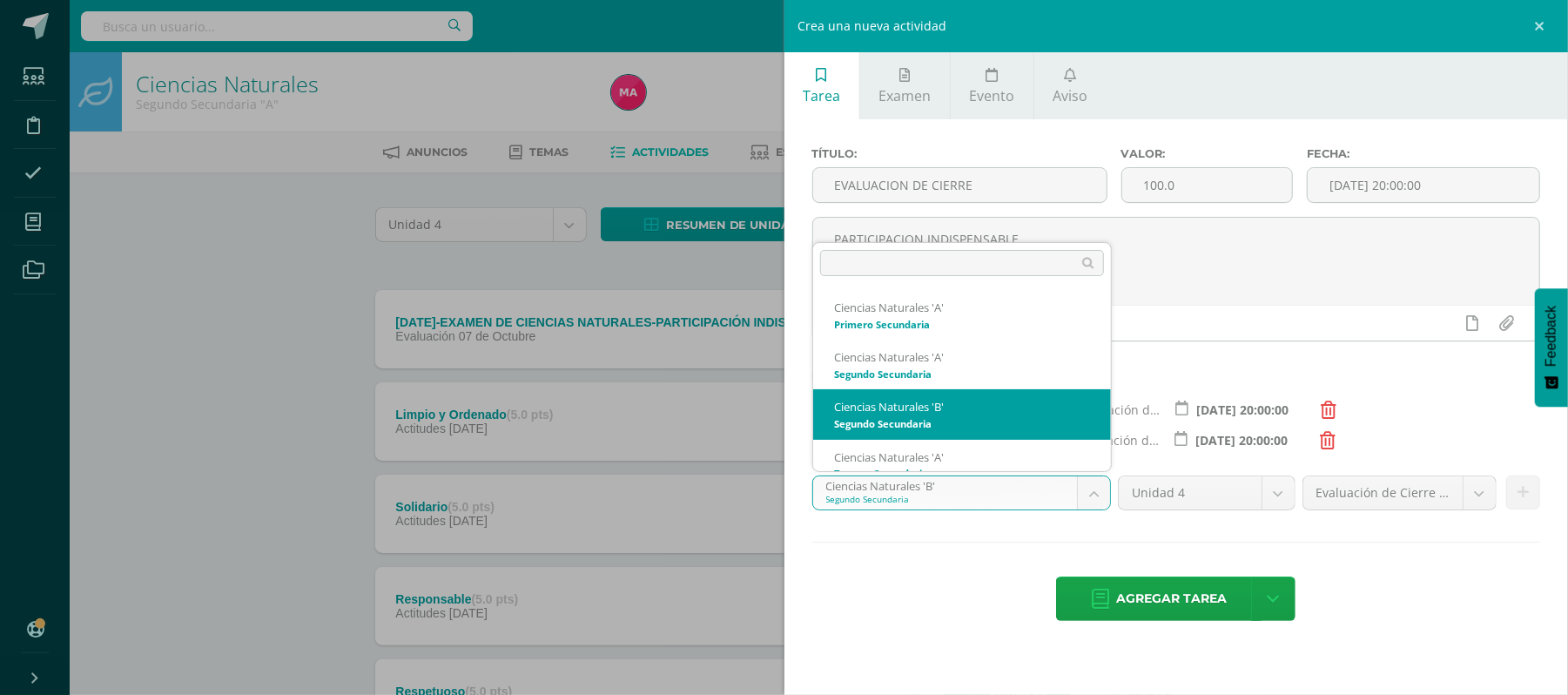
scroll to position [17, 0]
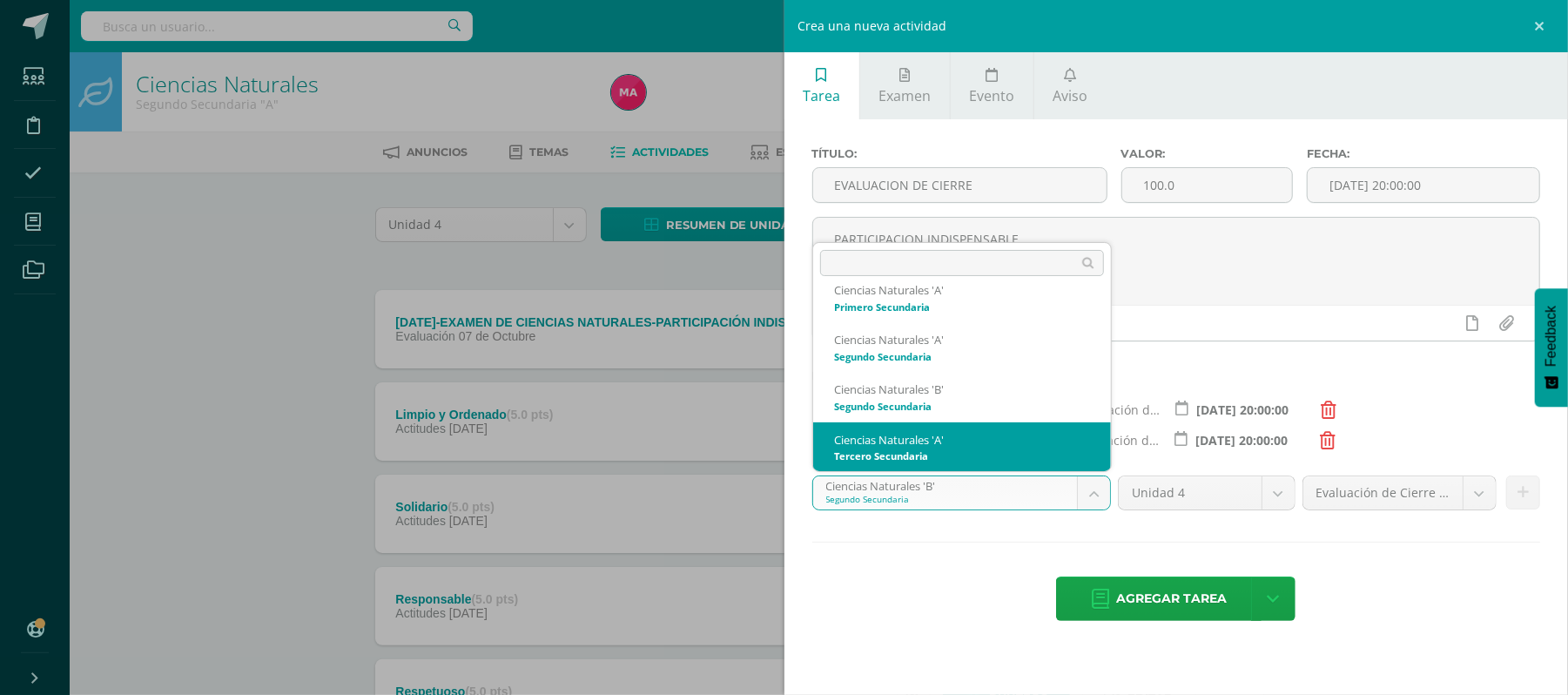
select select "199180"
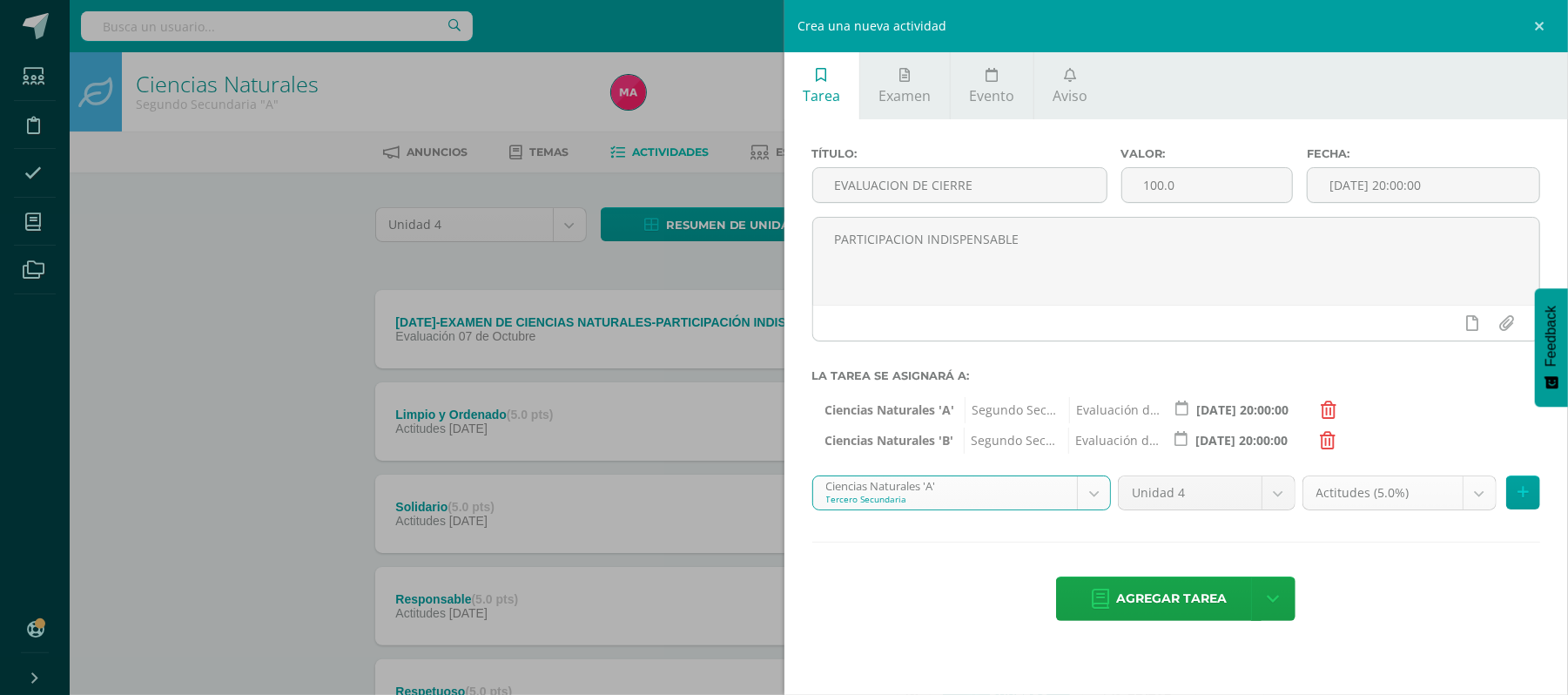
click at [1475, 499] on body "Estudiantes Disciplina Asistencia Mis cursos Archivos Soporte Ayuda Reportar un…" at bounding box center [784, 654] width 1568 height 1310
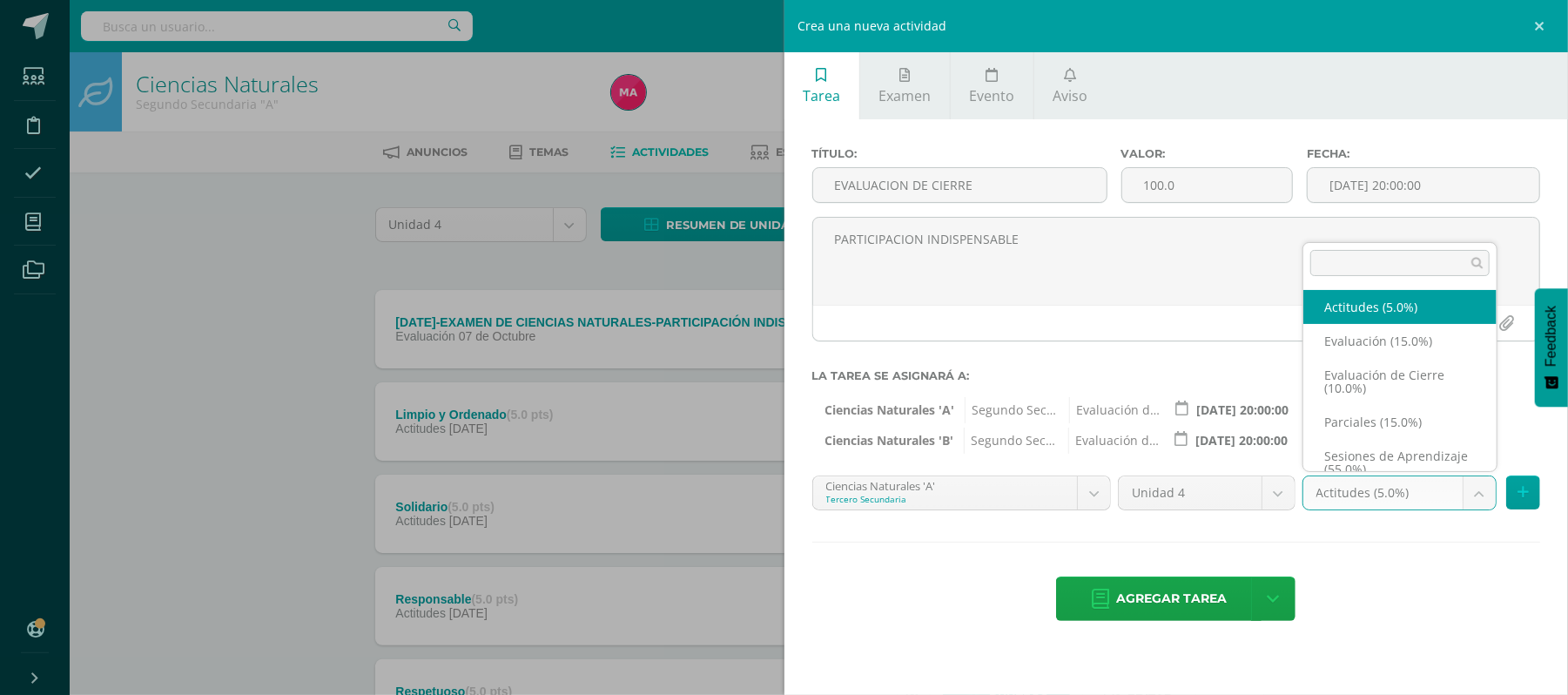
scroll to position [14, 0]
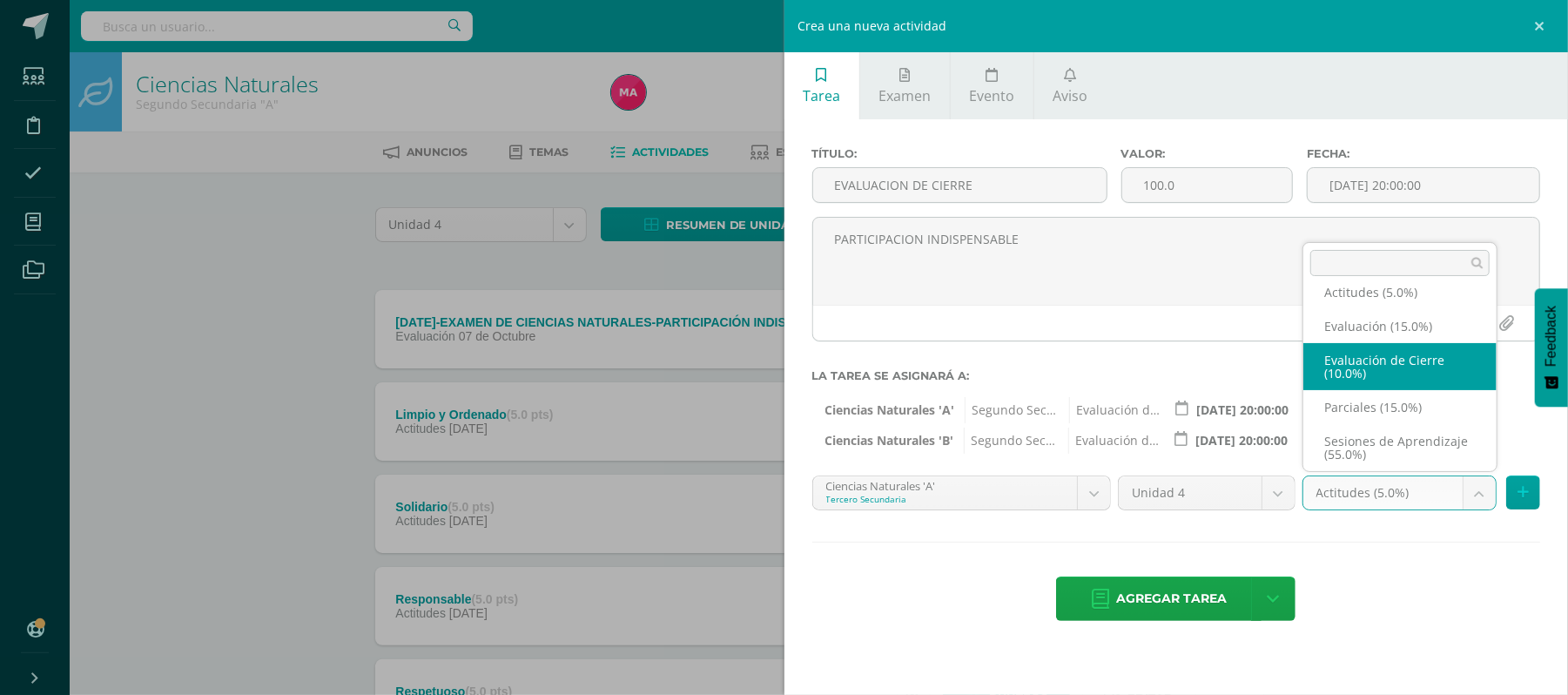
select select "199200"
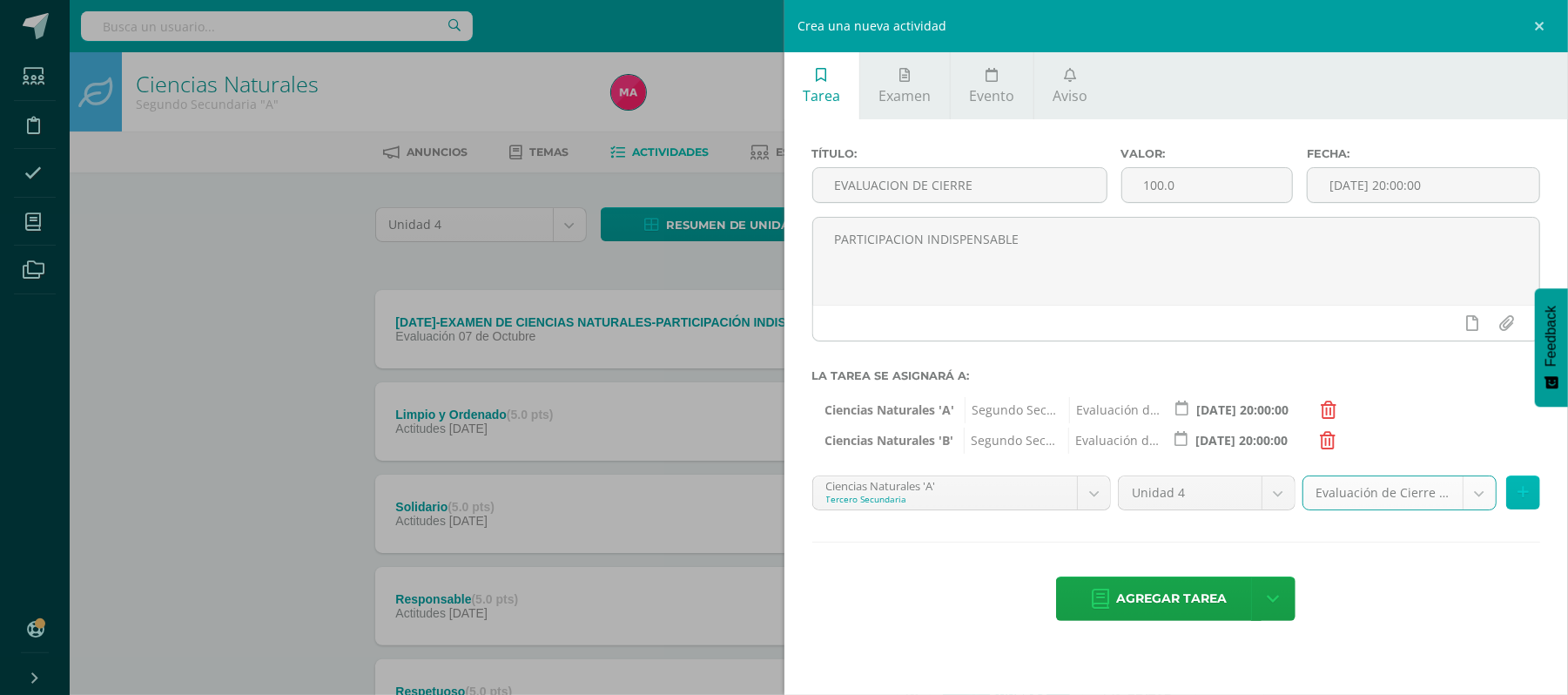
click at [1520, 495] on icon at bounding box center [1523, 493] width 12 height 14
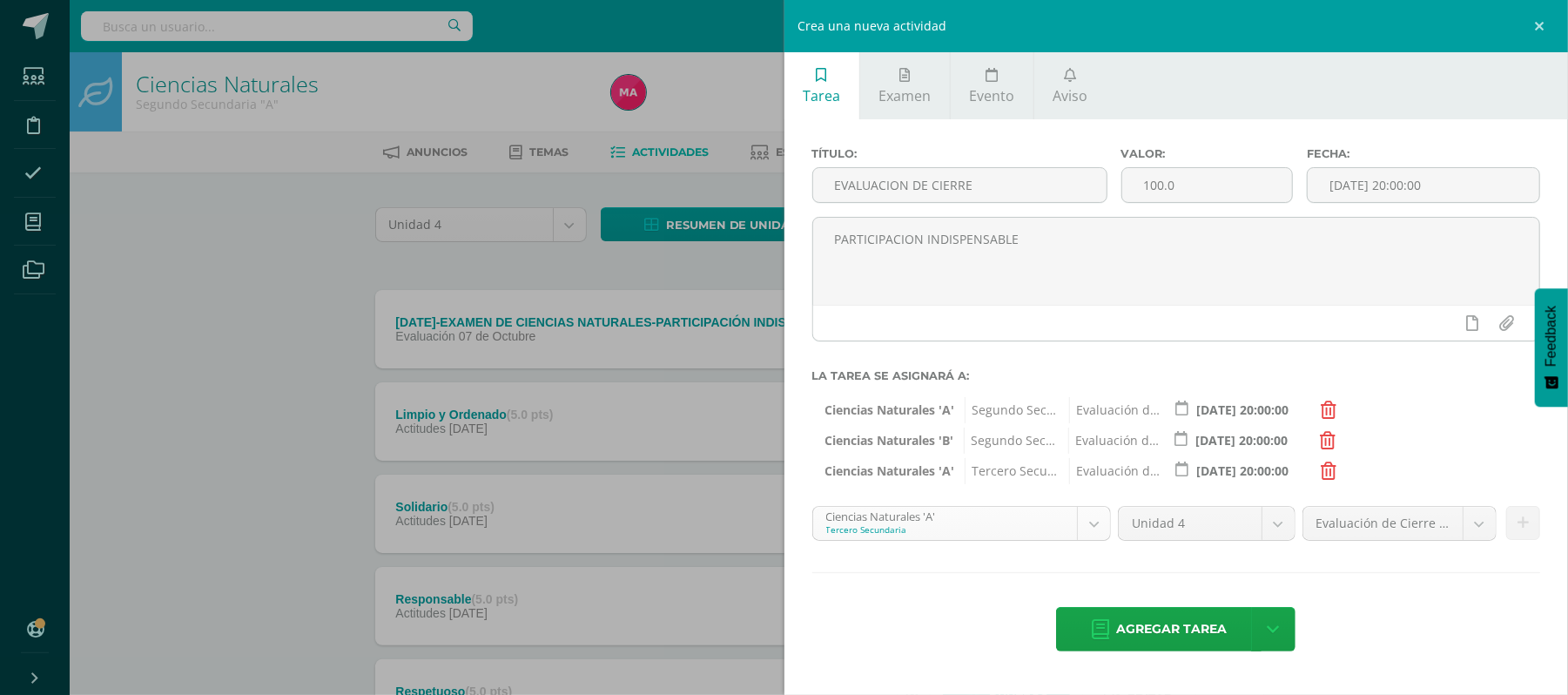
click at [1092, 517] on body "Estudiantes Disciplina Asistencia Mis cursos Archivos Soporte Ayuda Reportar un…" at bounding box center [784, 654] width 1568 height 1310
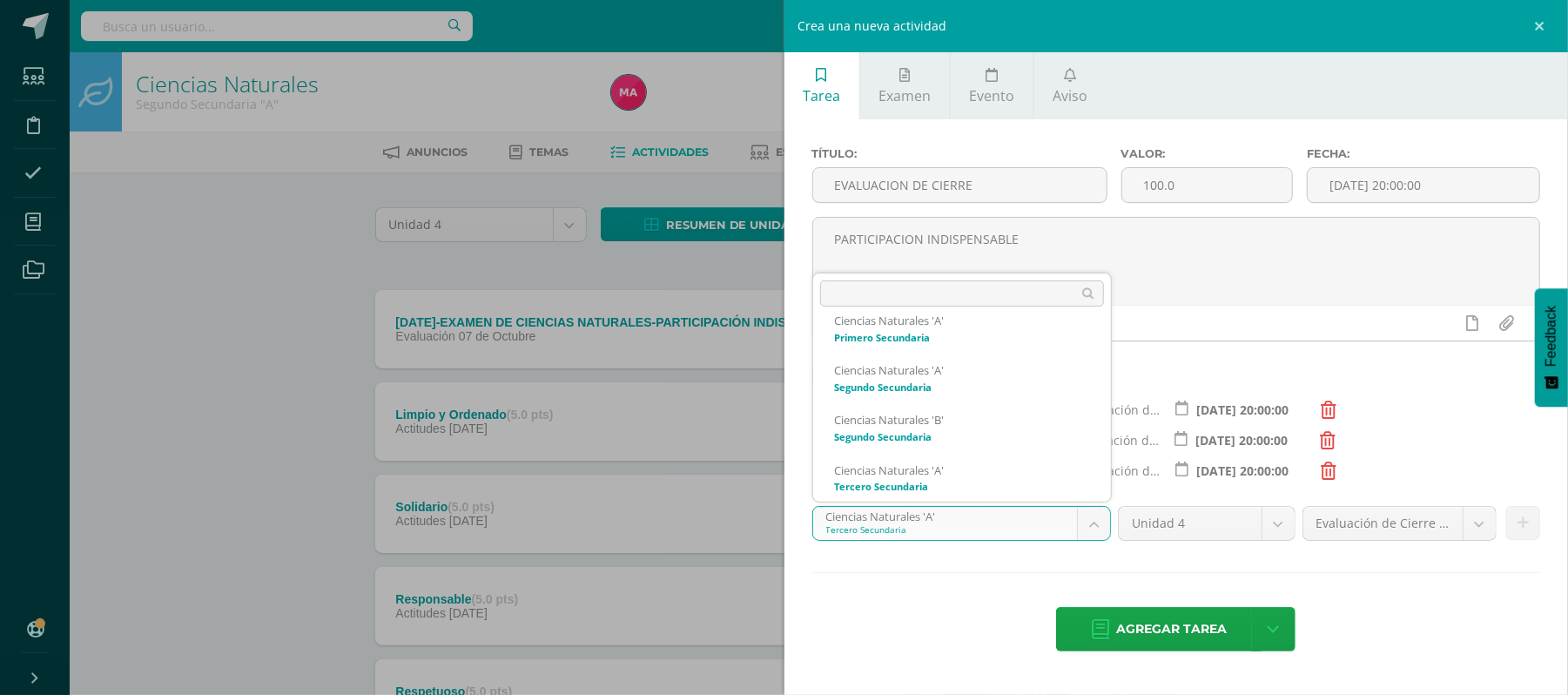
scroll to position [88, 0]
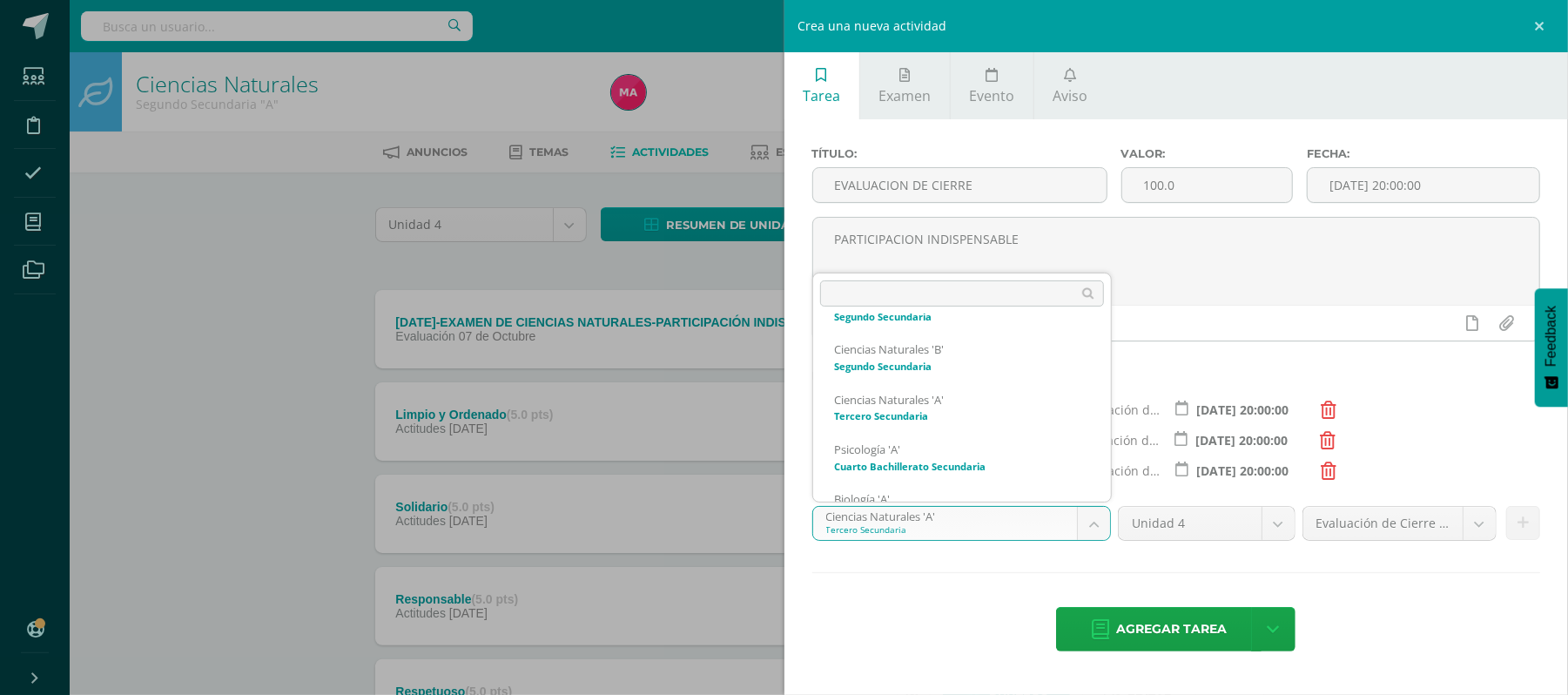
click at [1111, 456] on div "Ciencias Naturales 'A' Primero Secundaria Ciencias Naturales 'A' Segundo Secund…" at bounding box center [962, 388] width 300 height 230
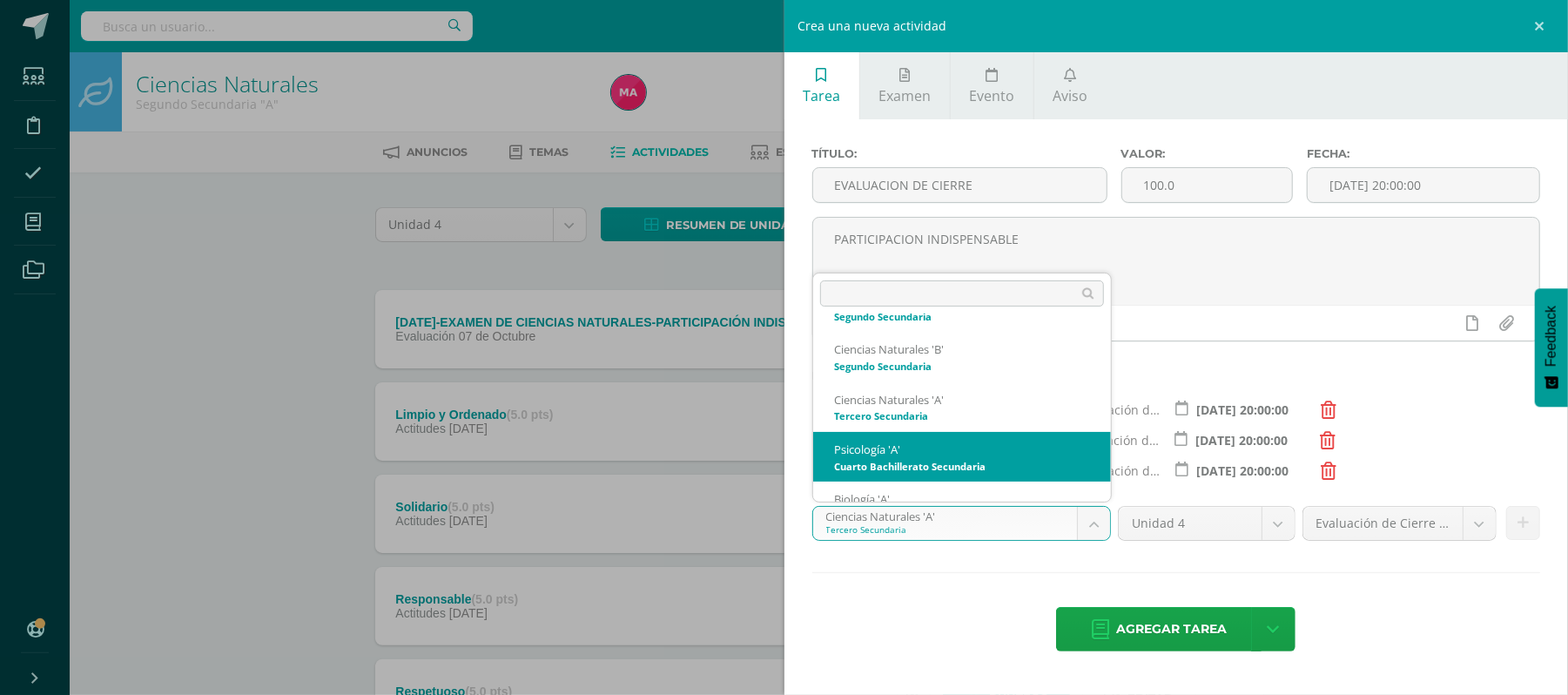
select select "199422"
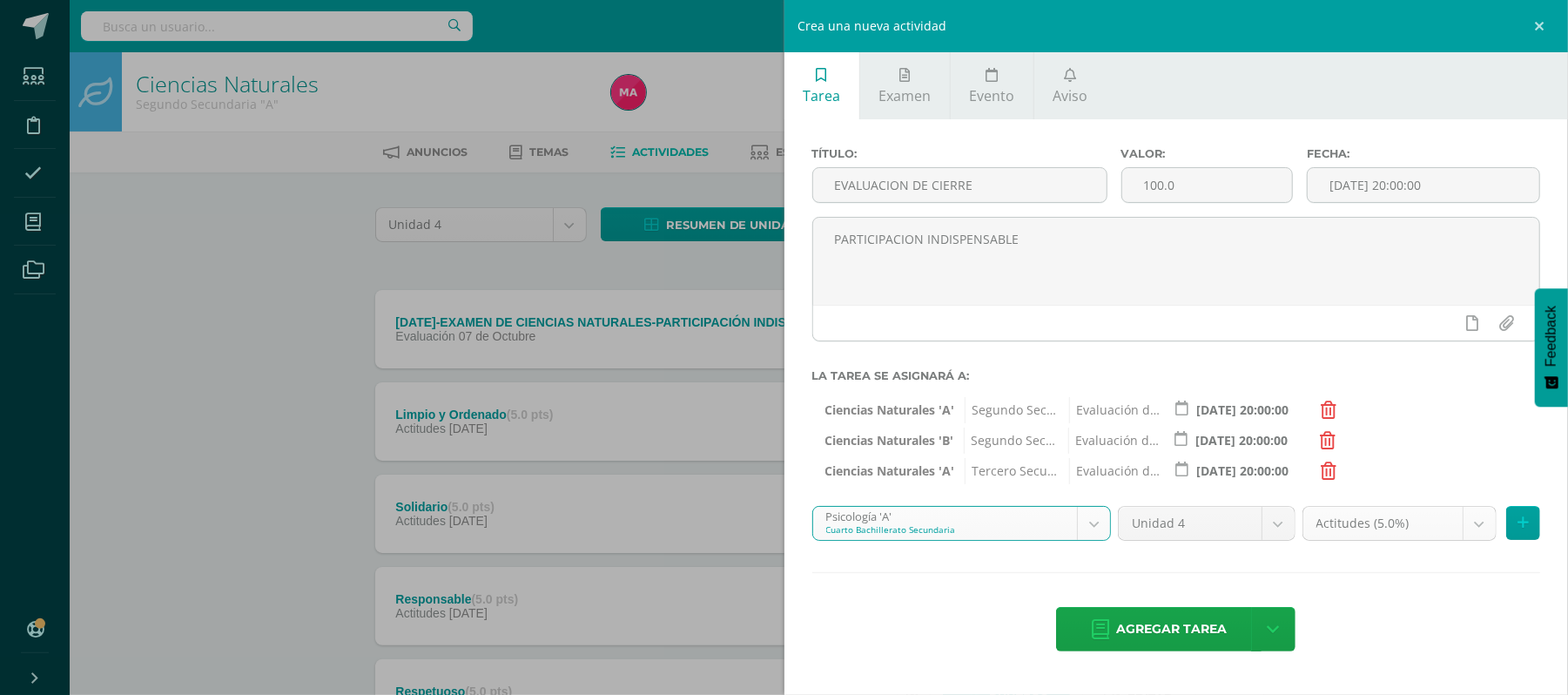
click at [1478, 519] on body "Estudiantes Disciplina Asistencia Mis cursos Archivos Soporte Ayuda Reportar un…" at bounding box center [784, 654] width 1568 height 1310
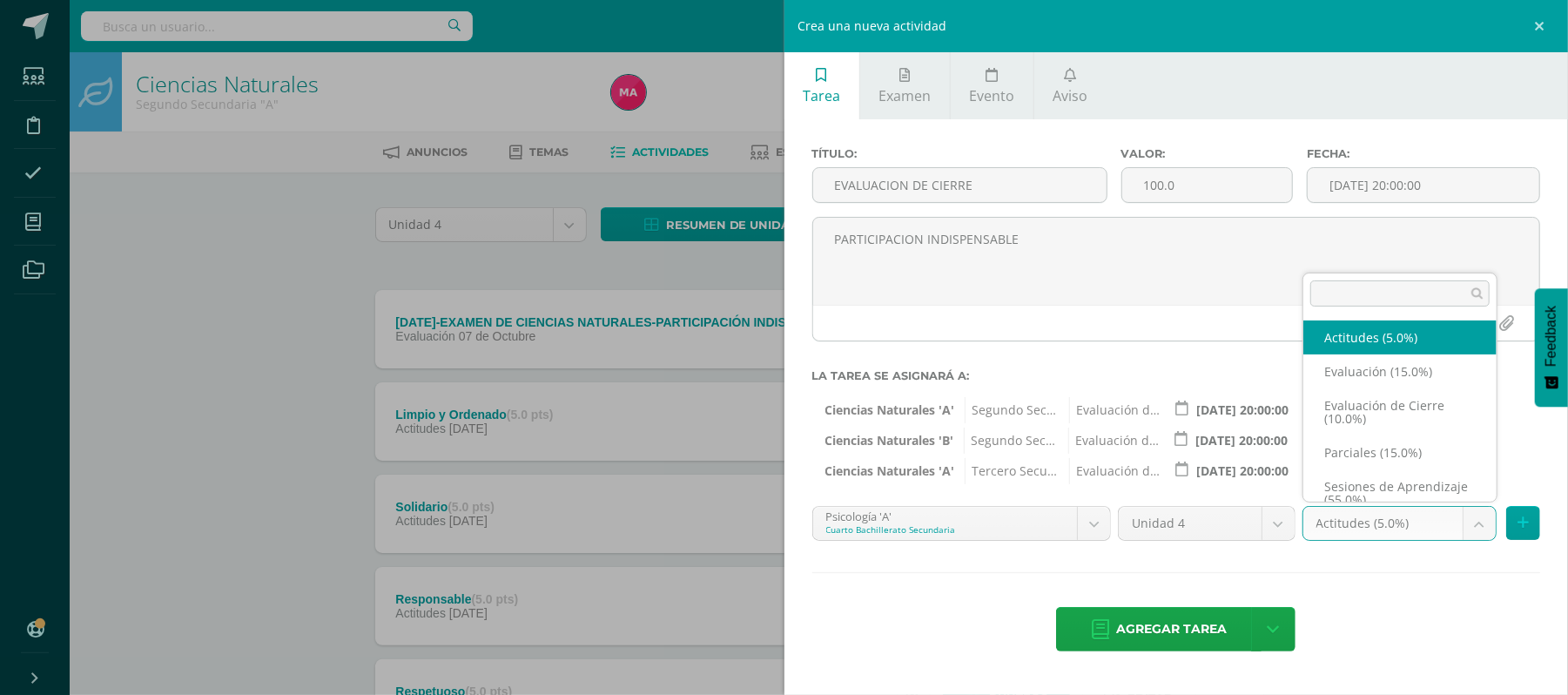
scroll to position [14, 0]
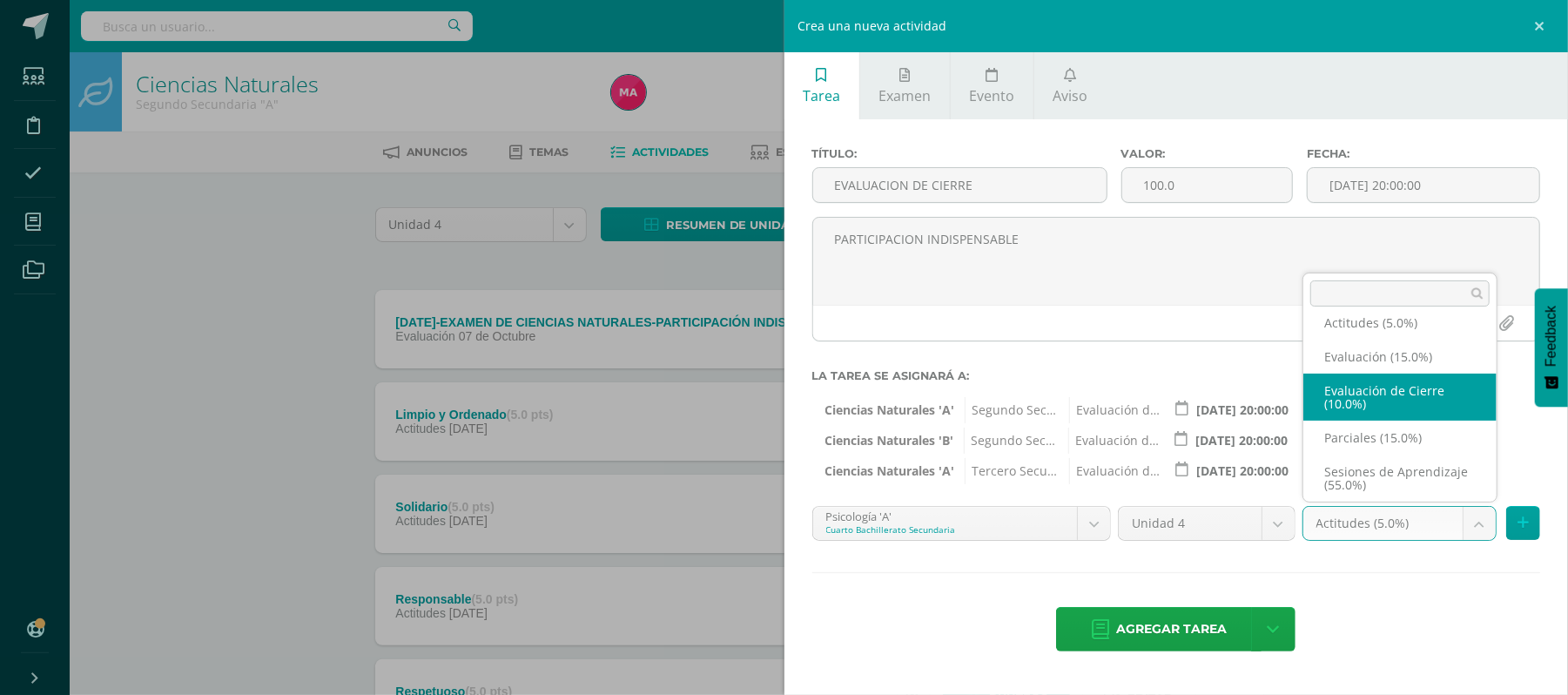
select select "199442"
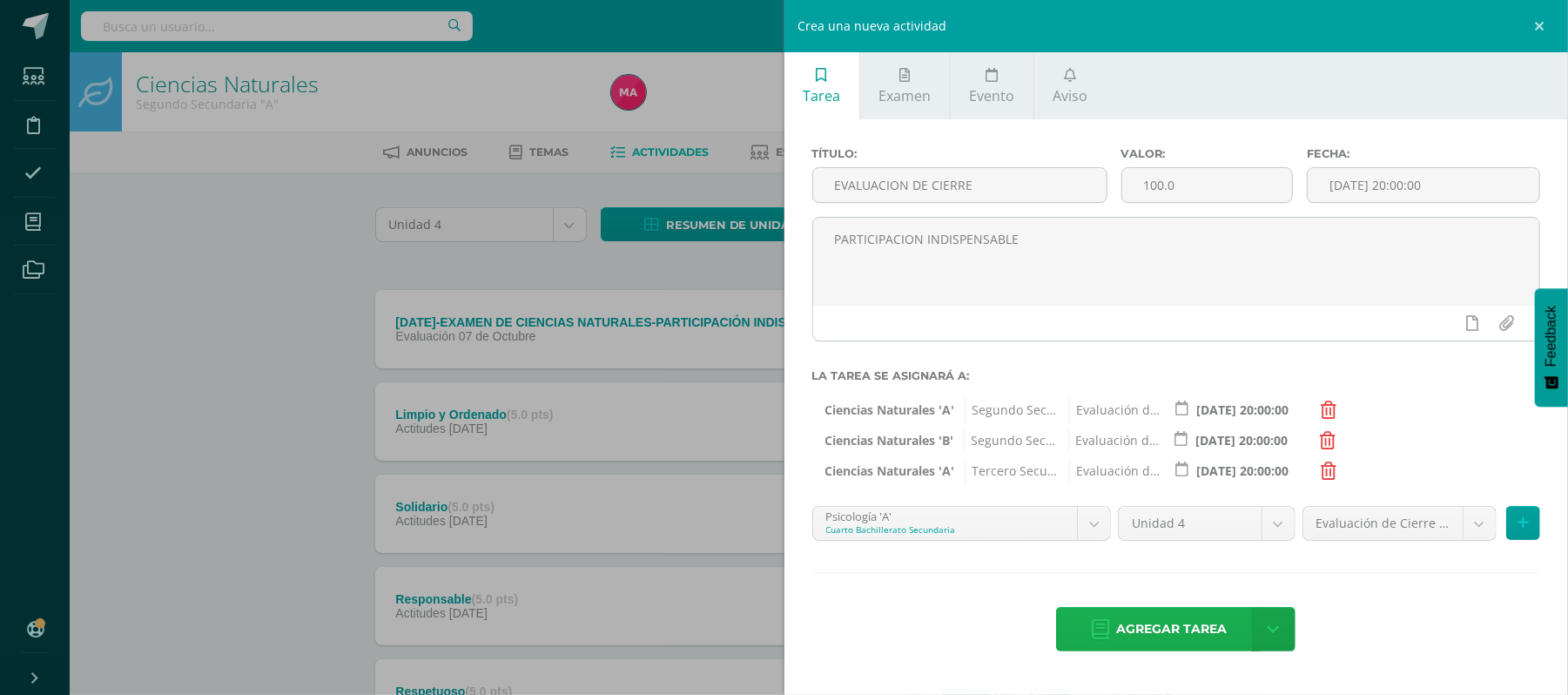
click at [1196, 633] on span "Agregar tarea" at bounding box center [1171, 629] width 110 height 42
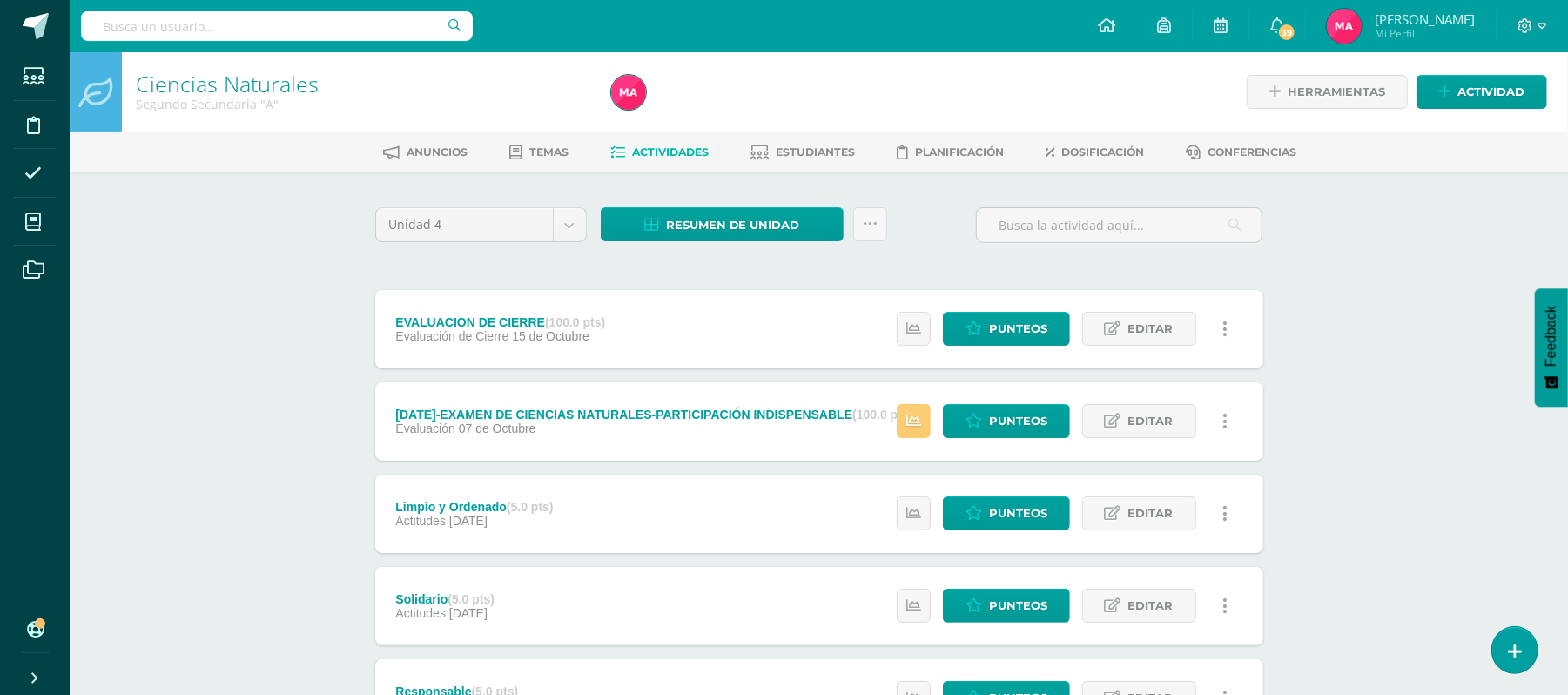
click at [878, 245] on div "Resumen de unidad Descargar como HTML Descargar como PDF Descargar como XLS Sub…" at bounding box center [743, 231] width 300 height 50
click at [875, 234] on link at bounding box center [870, 224] width 34 height 34
click at [865, 279] on link "Subir actividades en masa" at bounding box center [826, 278] width 191 height 42
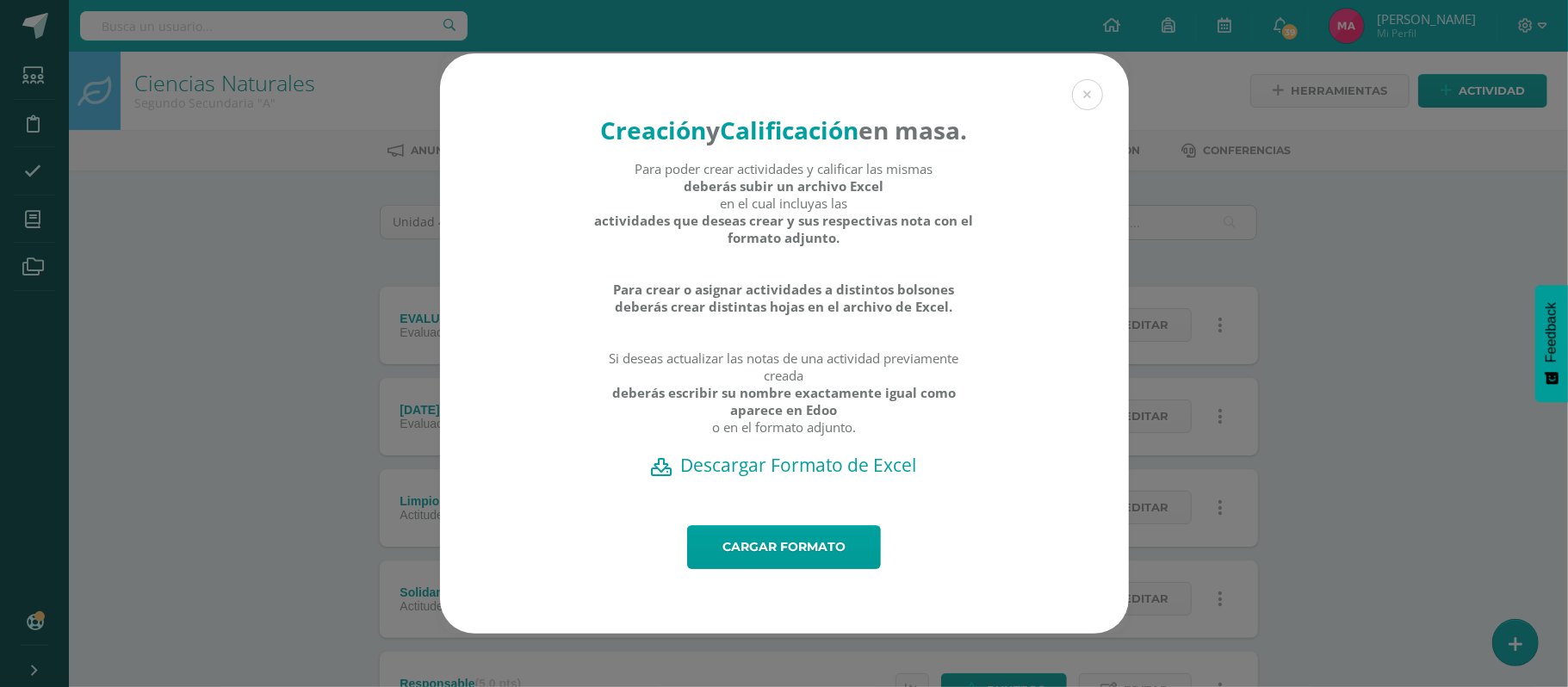
click at [714, 477] on h2 "Descargar Formato de Excel" at bounding box center [784, 465] width 629 height 24
click at [821, 553] on link "Cargar formato" at bounding box center [784, 547] width 194 height 44
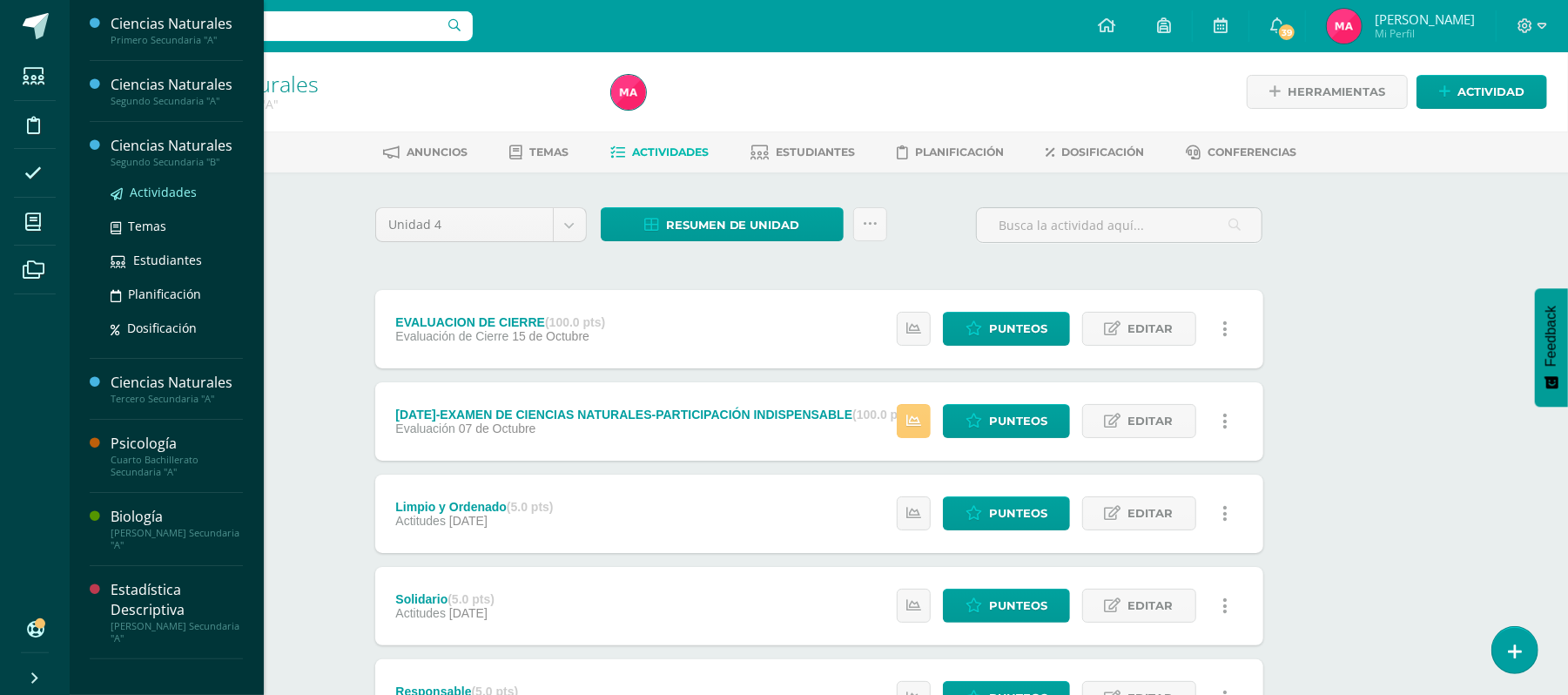
click at [161, 190] on span "Actividades" at bounding box center [163, 192] width 67 height 16
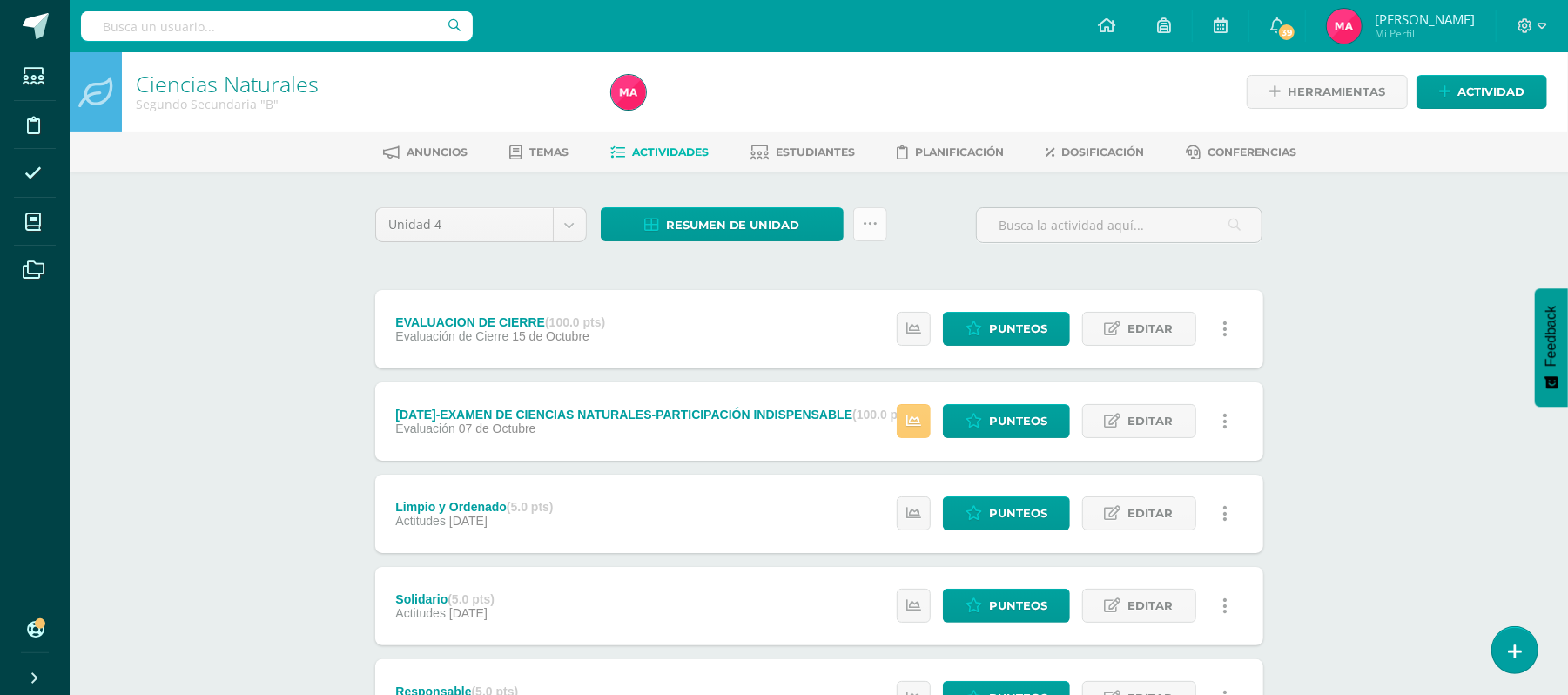
click at [858, 230] on link at bounding box center [870, 224] width 34 height 34
click at [861, 268] on link "Subir actividades en masa" at bounding box center [826, 278] width 191 height 42
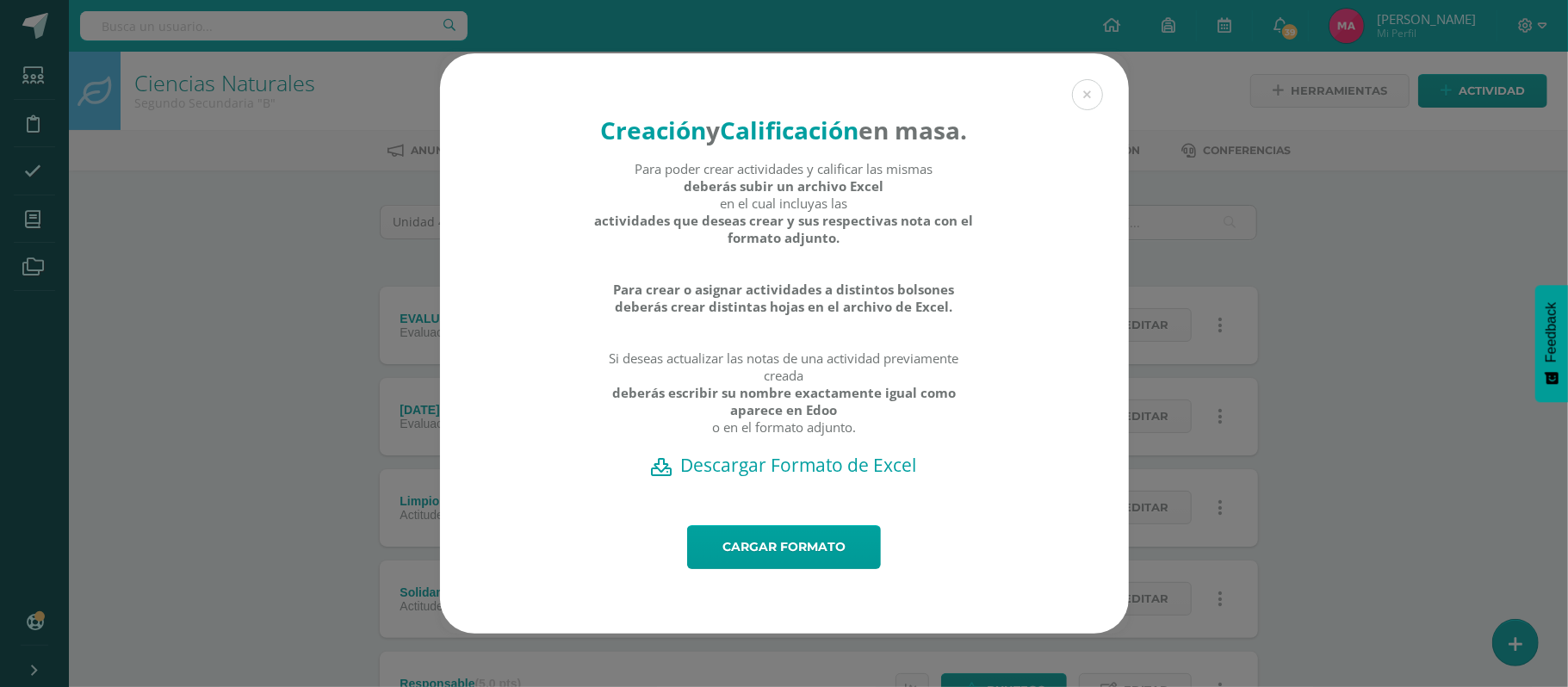
click at [772, 477] on h2 "Descargar Formato de Excel" at bounding box center [784, 465] width 629 height 24
click at [751, 549] on link "Cargar formato" at bounding box center [784, 547] width 194 height 44
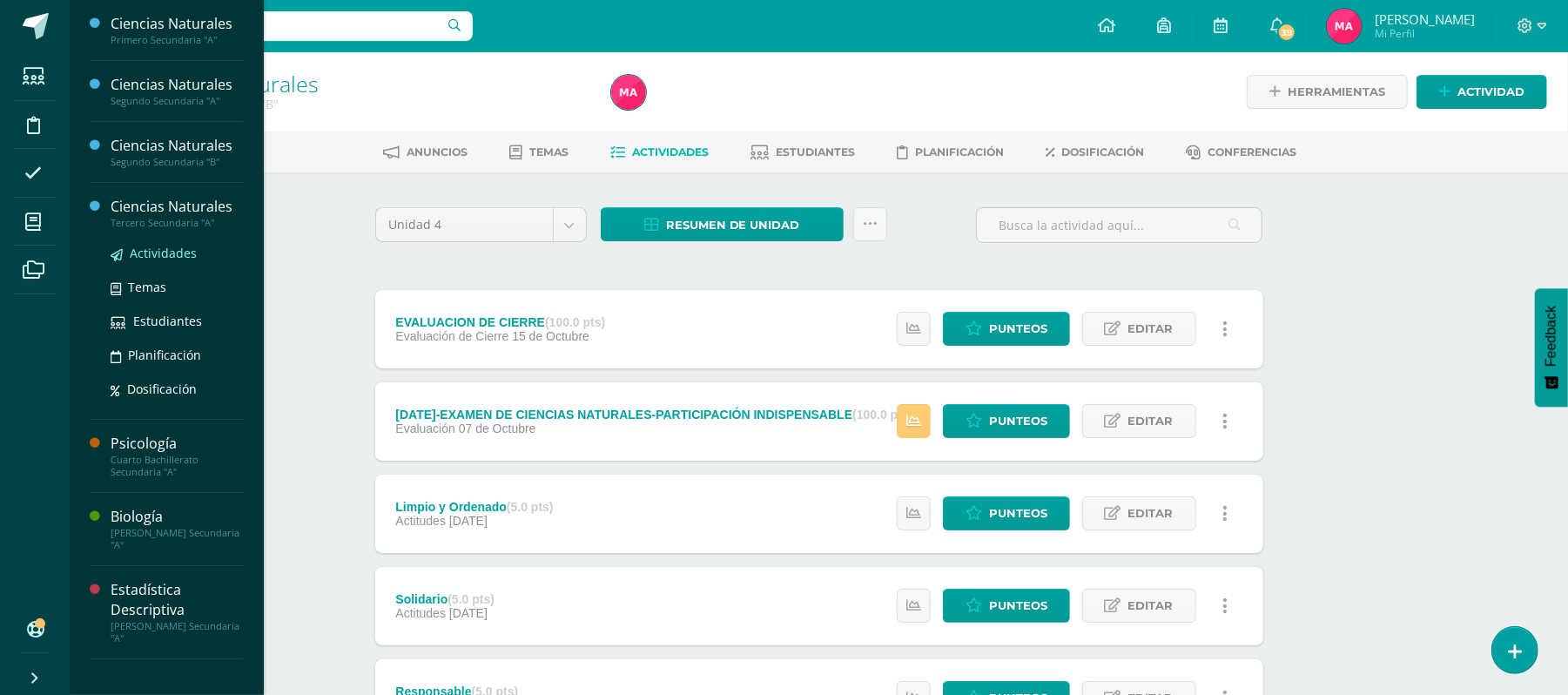
click at [189, 252] on span "Actividades" at bounding box center [163, 253] width 67 height 16
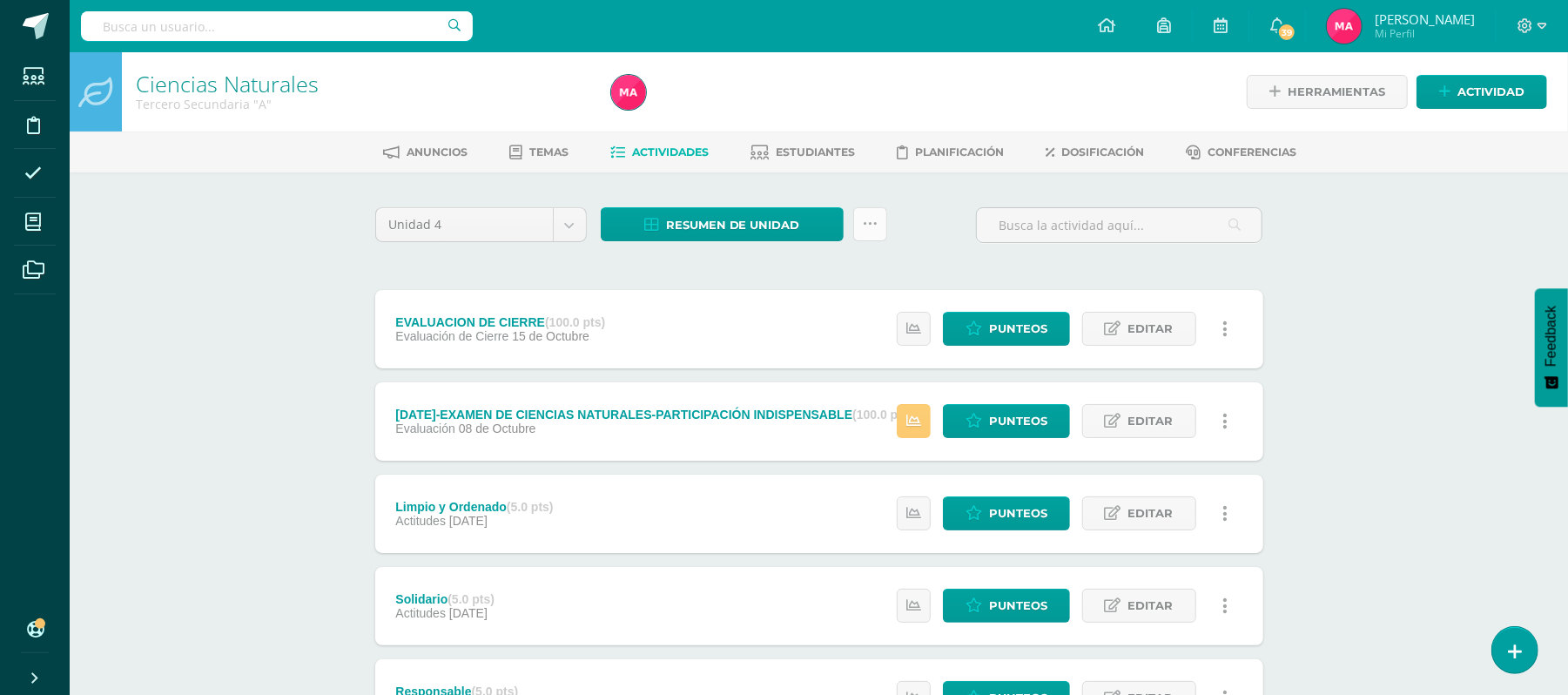
click at [875, 220] on icon at bounding box center [870, 224] width 14 height 14
click at [841, 278] on link "Subir actividades en masa" at bounding box center [826, 278] width 191 height 42
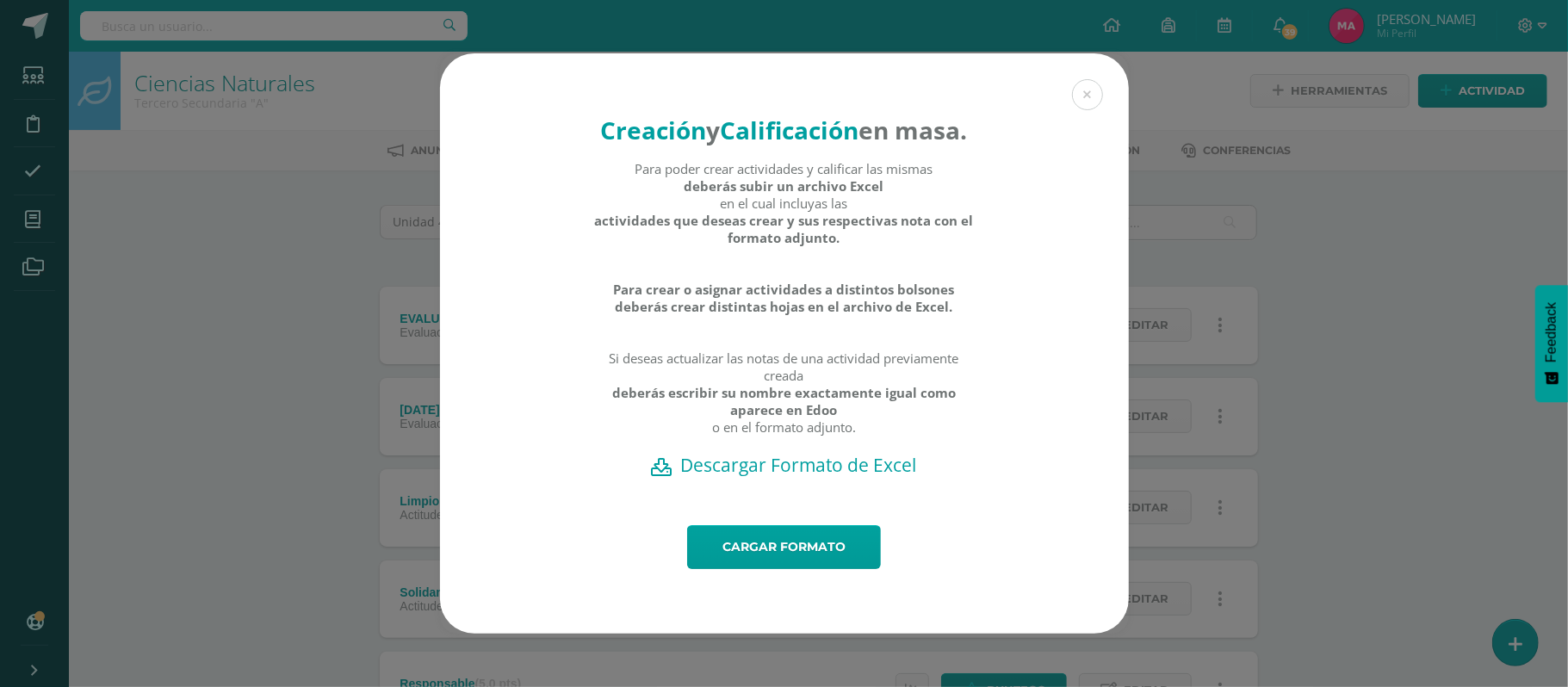
click at [793, 477] on h2 "Descargar Formato de Excel" at bounding box center [784, 465] width 629 height 24
click at [789, 569] on link "Cargar formato" at bounding box center [784, 547] width 194 height 44
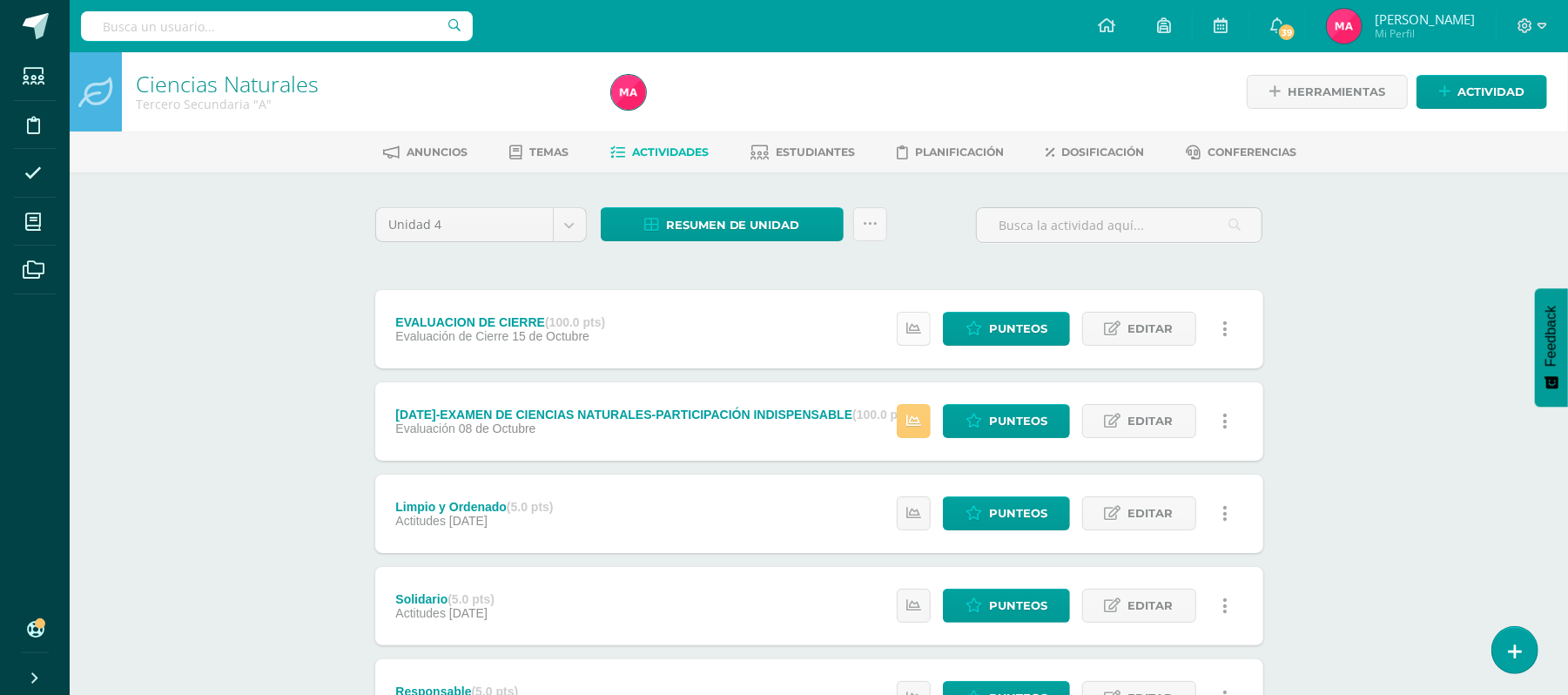
click at [907, 325] on icon at bounding box center [913, 329] width 14 height 14
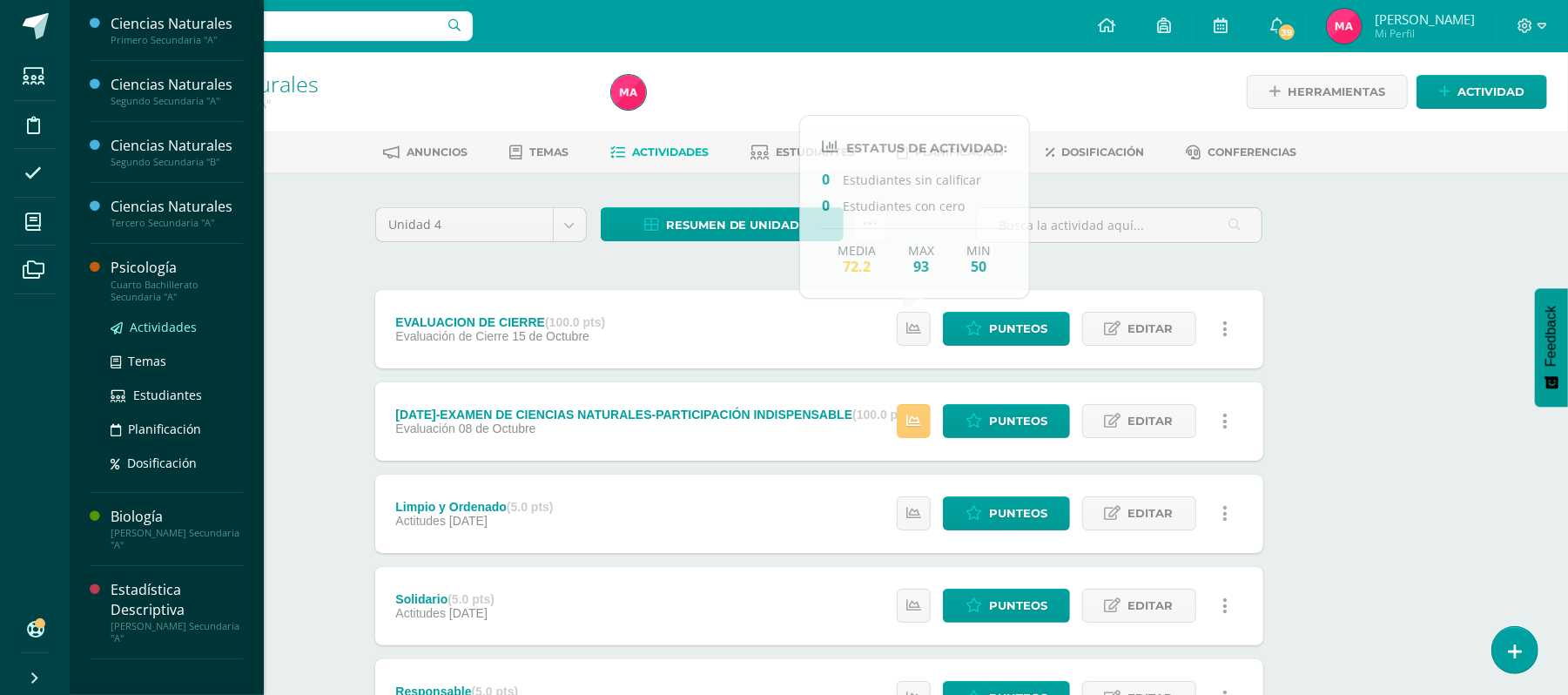
click at [176, 332] on span "Actividades" at bounding box center [163, 327] width 67 height 16
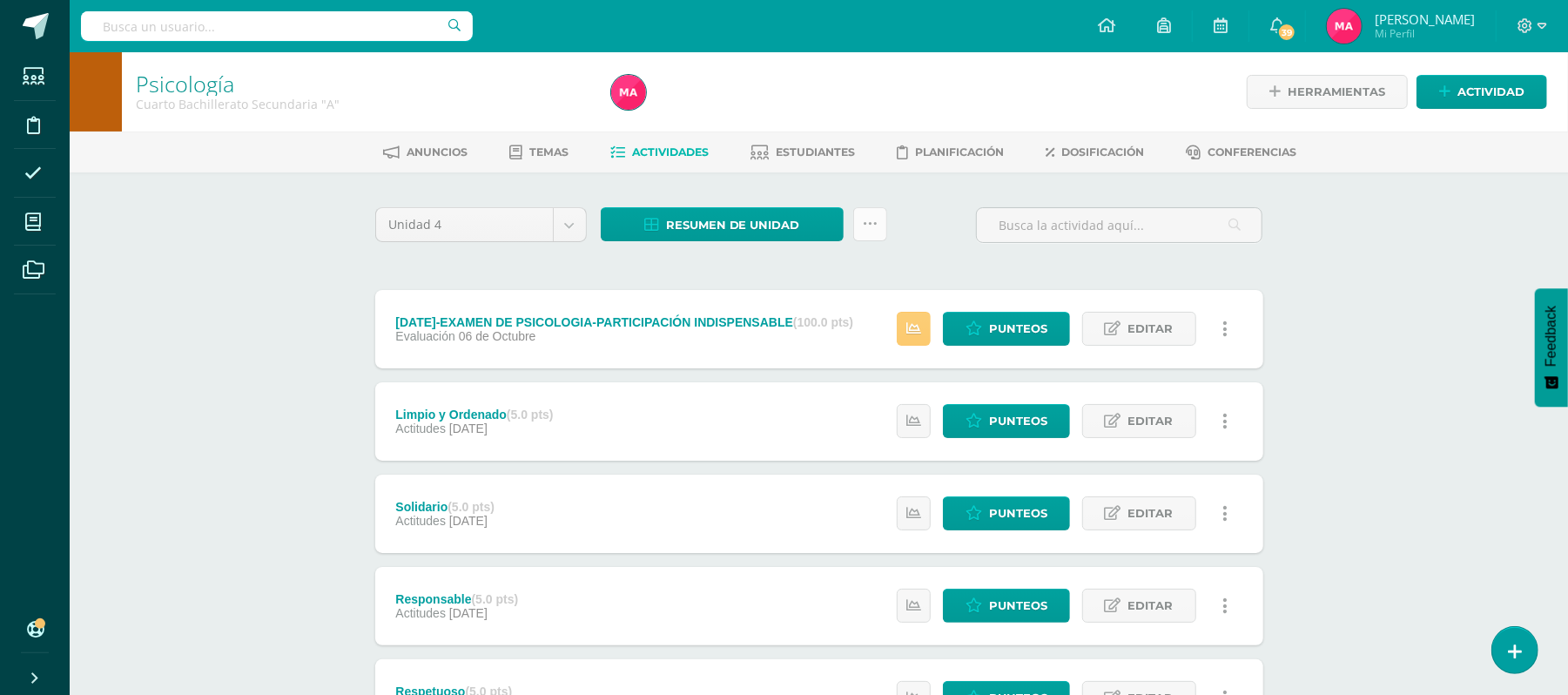
click at [871, 221] on icon at bounding box center [870, 224] width 14 height 14
click at [867, 273] on link "Subir actividades en masa" at bounding box center [826, 278] width 191 height 42
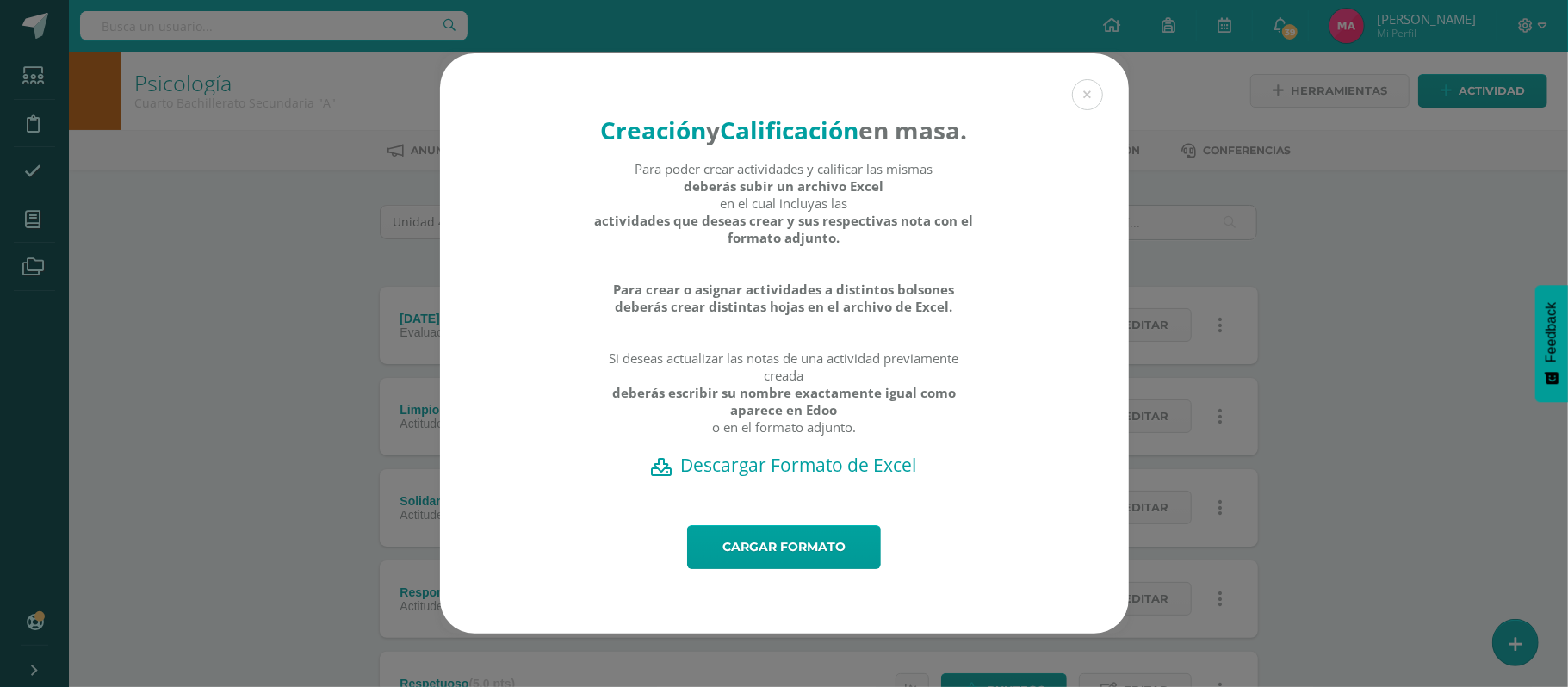
click at [759, 473] on h2 "Descargar Formato de Excel" at bounding box center [784, 465] width 629 height 24
